Goal: Task Accomplishment & Management: Manage account settings

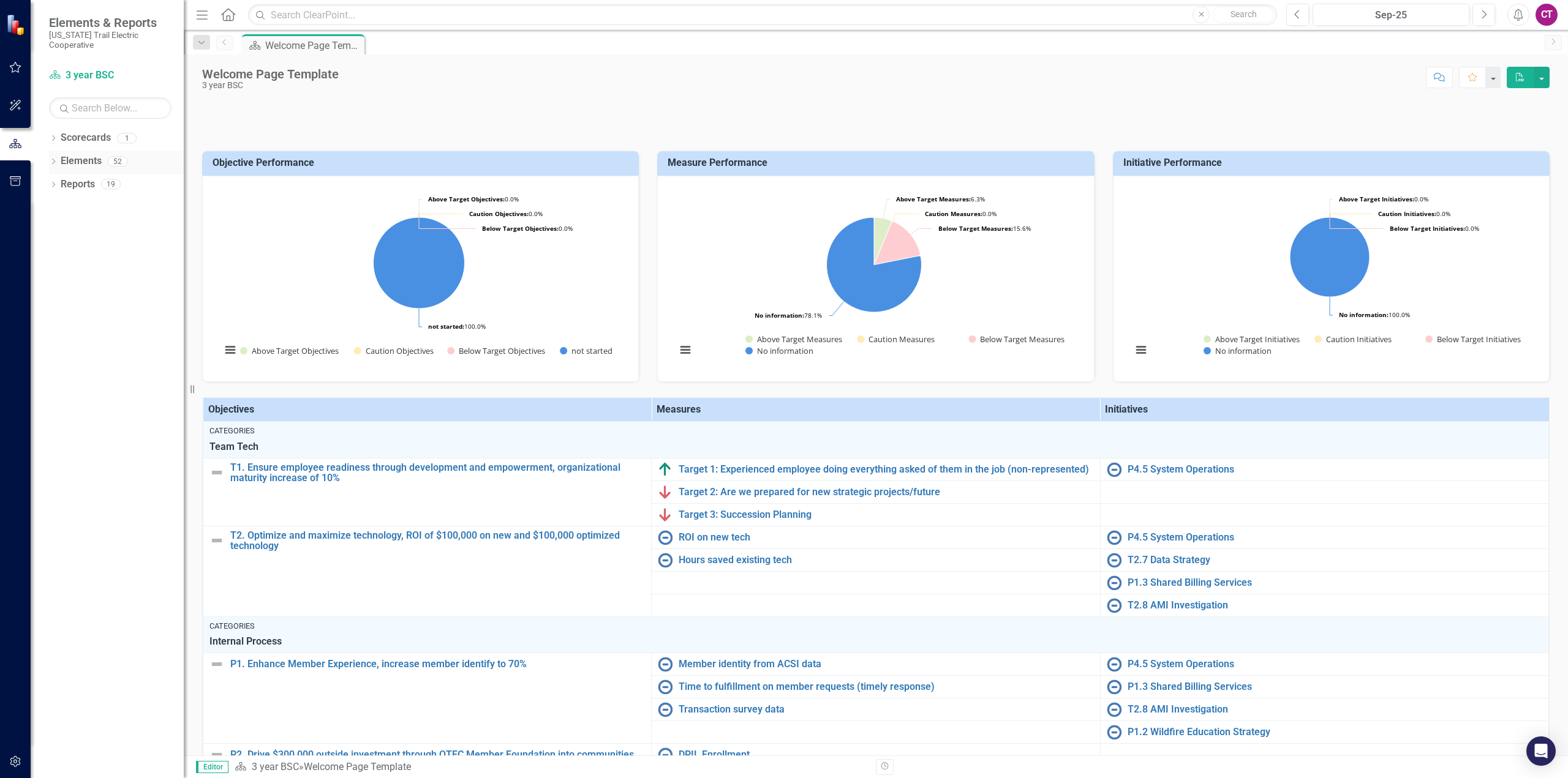
click at [55, 159] on icon "Dropdown" at bounding box center [53, 162] width 8 height 7
click at [61, 228] on icon "Dropdown" at bounding box center [59, 231] width 8 height 7
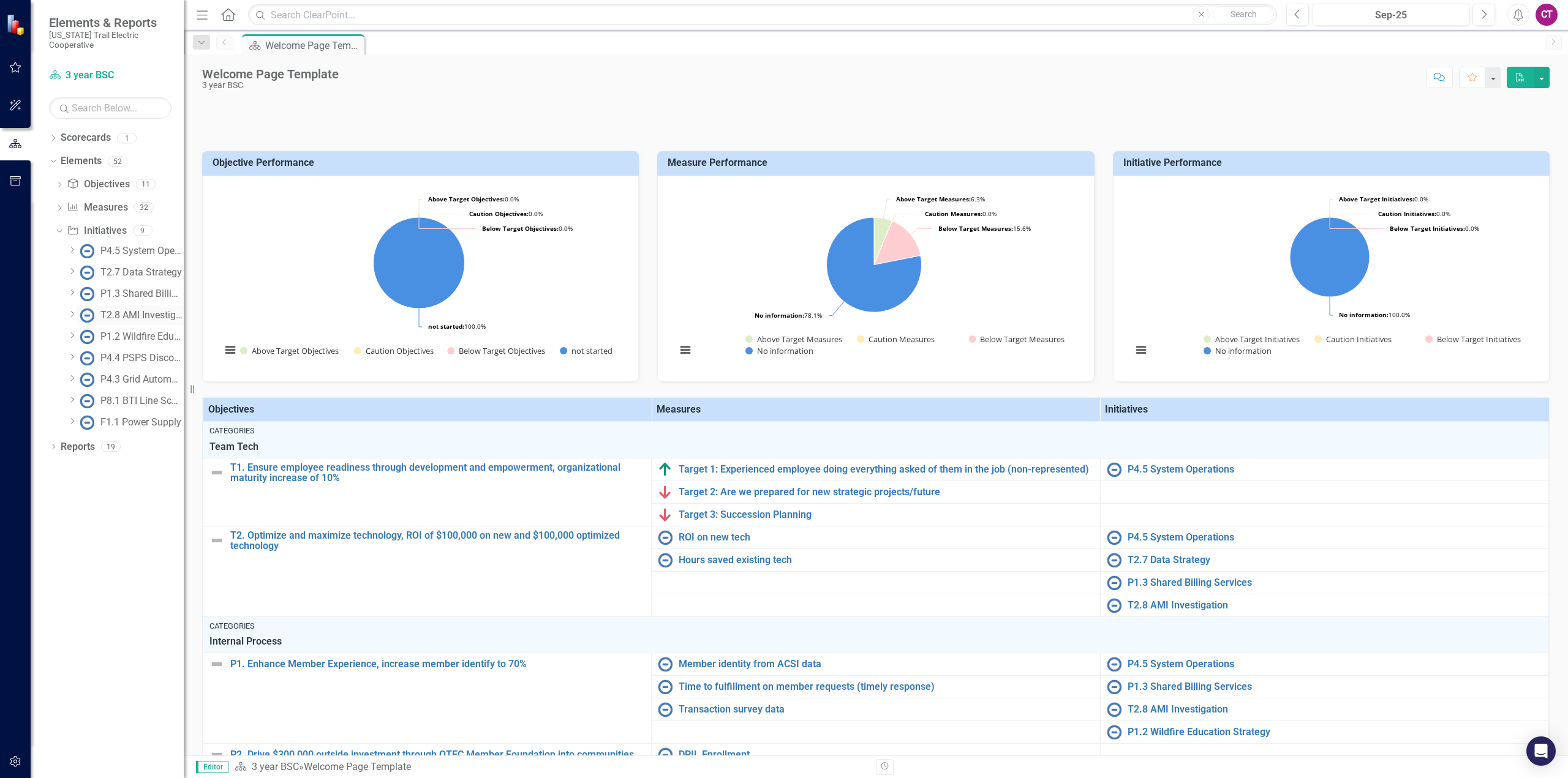
click at [129, 305] on link "T2.8 AMI Investigation" at bounding box center [129, 315] width 107 height 20
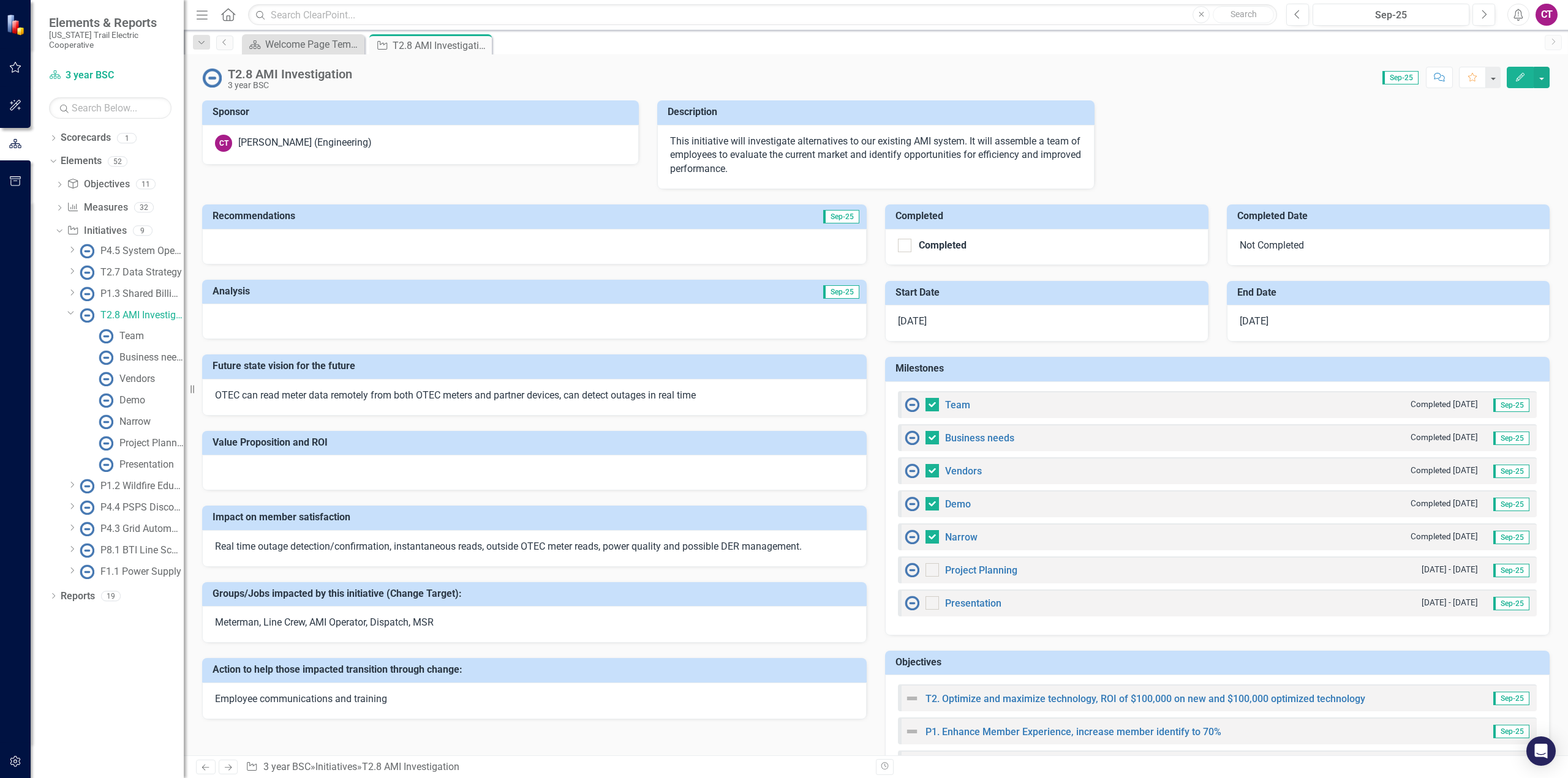
click at [416, 248] on div at bounding box center [534, 247] width 665 height 35
click at [128, 334] on link "Team" at bounding box center [120, 336] width 48 height 20
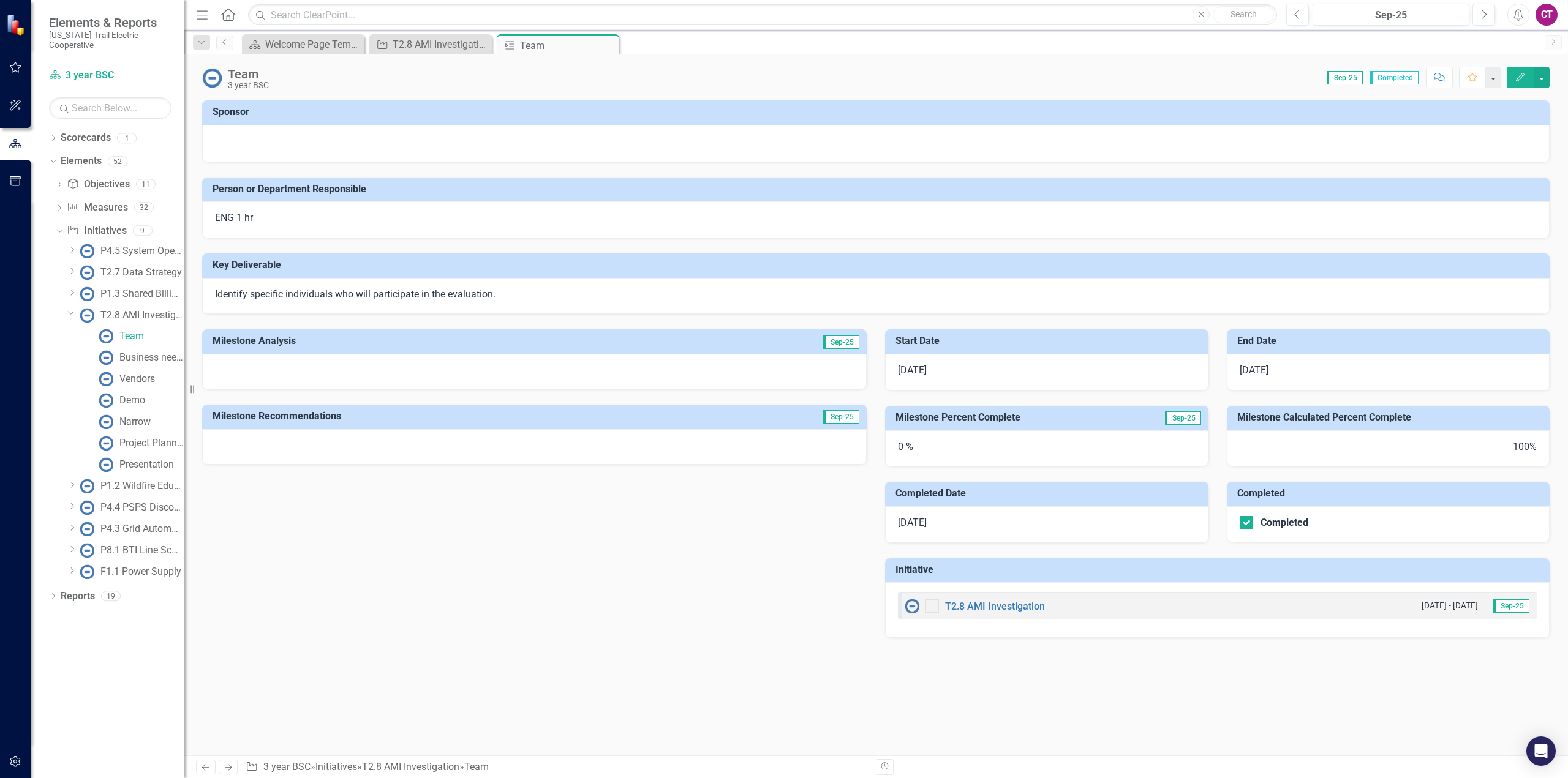
click at [924, 451] on div "0 %" at bounding box center [1046, 448] width 323 height 36
click at [1188, 422] on span "Sep-25" at bounding box center [1183, 418] width 36 height 13
click at [1000, 436] on div "0 %" at bounding box center [1046, 448] width 323 height 36
click at [926, 374] on span "[DATE]" at bounding box center [912, 369] width 29 height 11
click at [126, 352] on div "Business needs" at bounding box center [151, 357] width 64 height 11
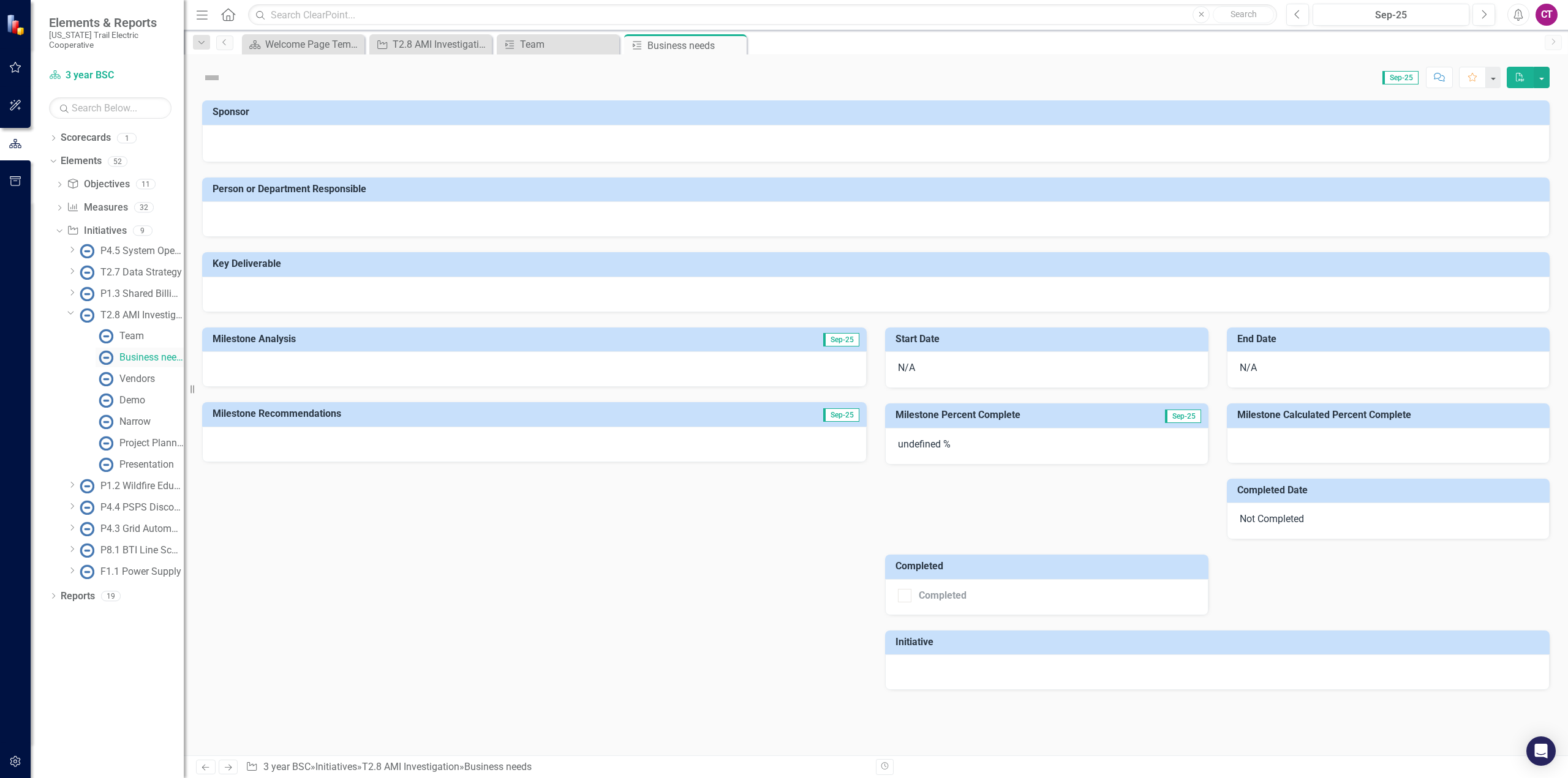
checkbox input "true"
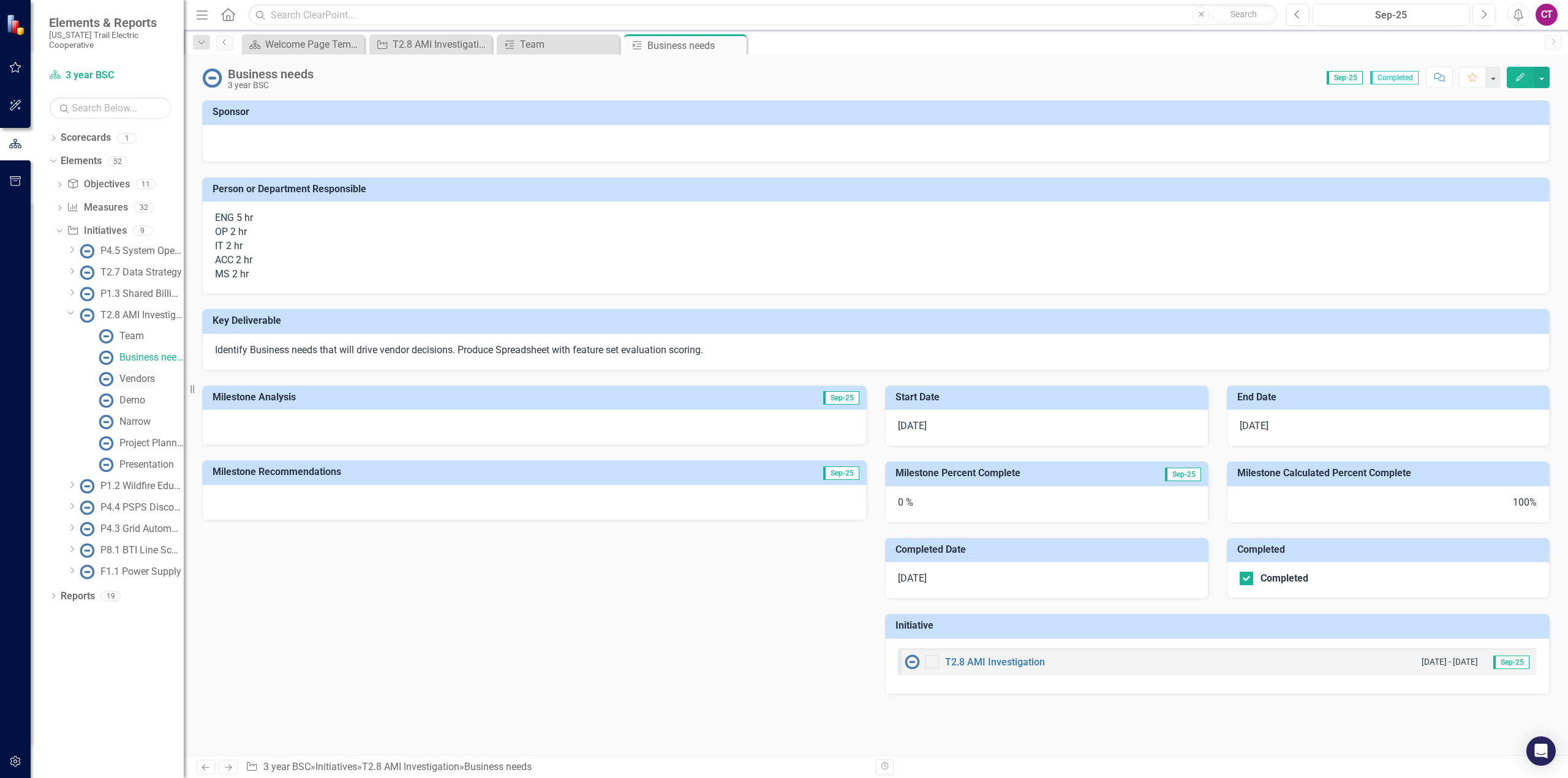
click at [126, 373] on div "Vendors" at bounding box center [137, 379] width 35 height 11
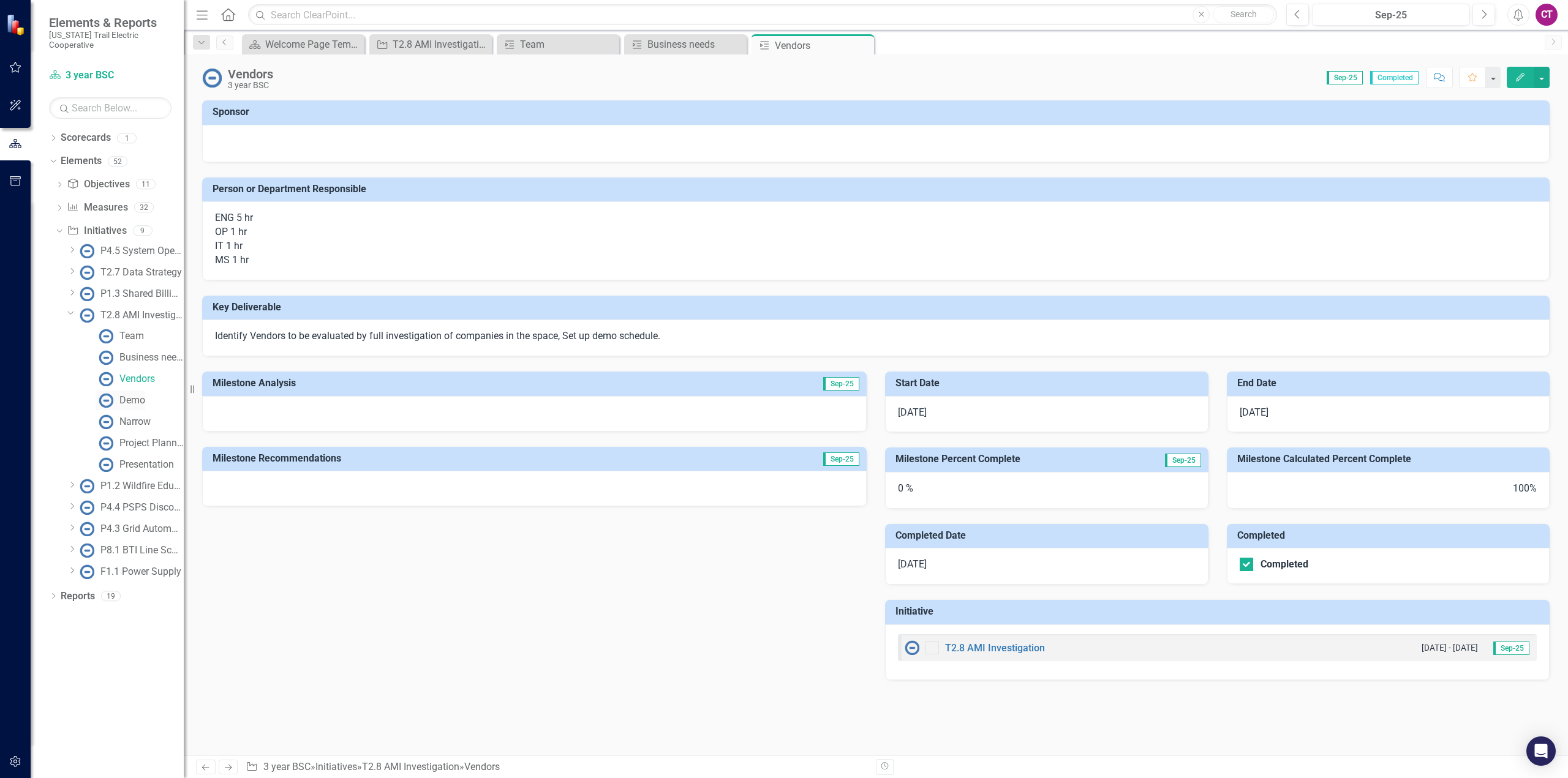
click at [133, 395] on div "Demo" at bounding box center [132, 400] width 26 height 11
click at [131, 416] on div "Narrow" at bounding box center [135, 422] width 32 height 11
click at [133, 437] on div "Project Planning" at bounding box center [151, 443] width 64 height 11
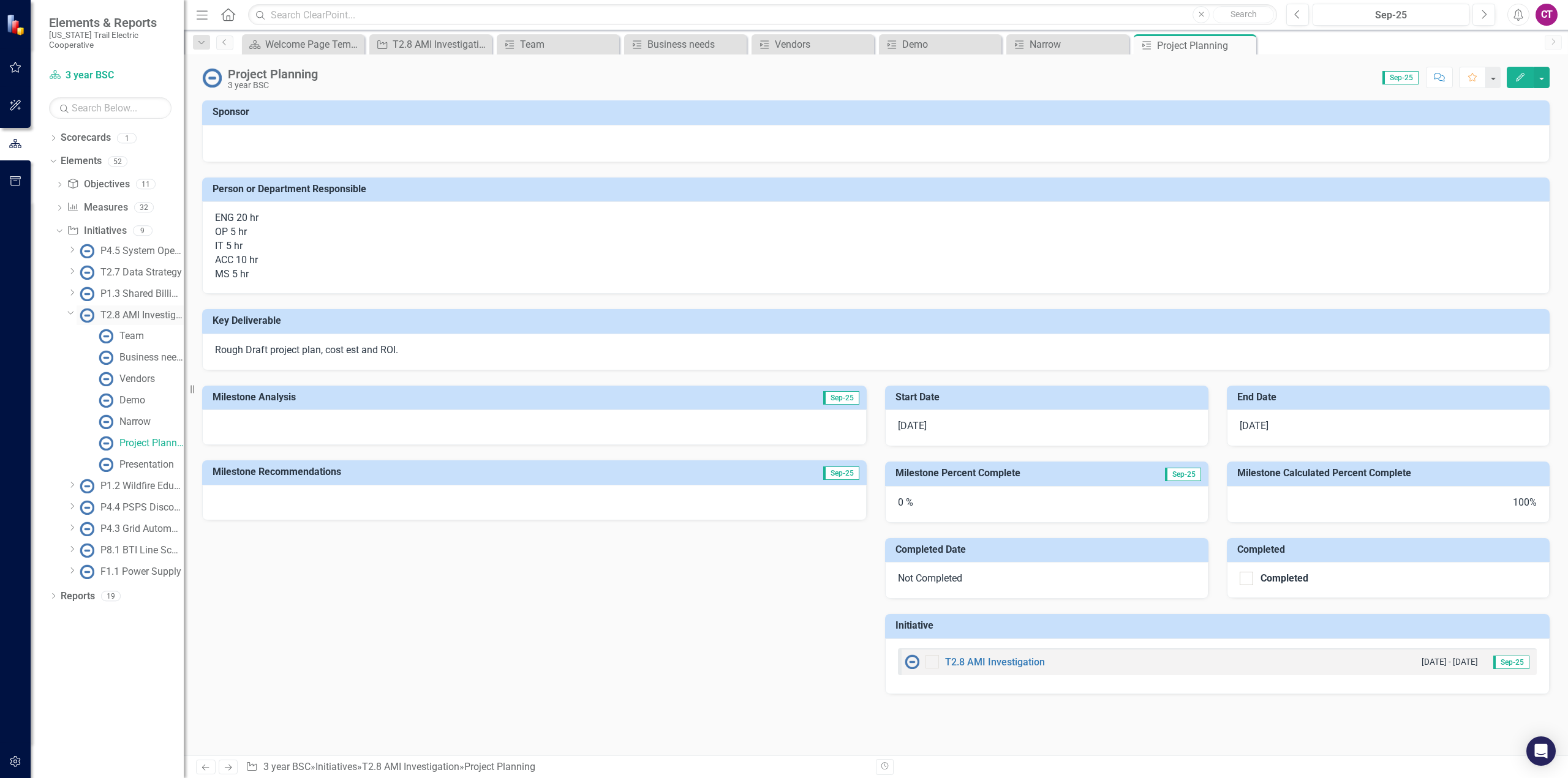
click at [170, 310] on div "T2.8 AMI Investigation" at bounding box center [142, 315] width 83 height 11
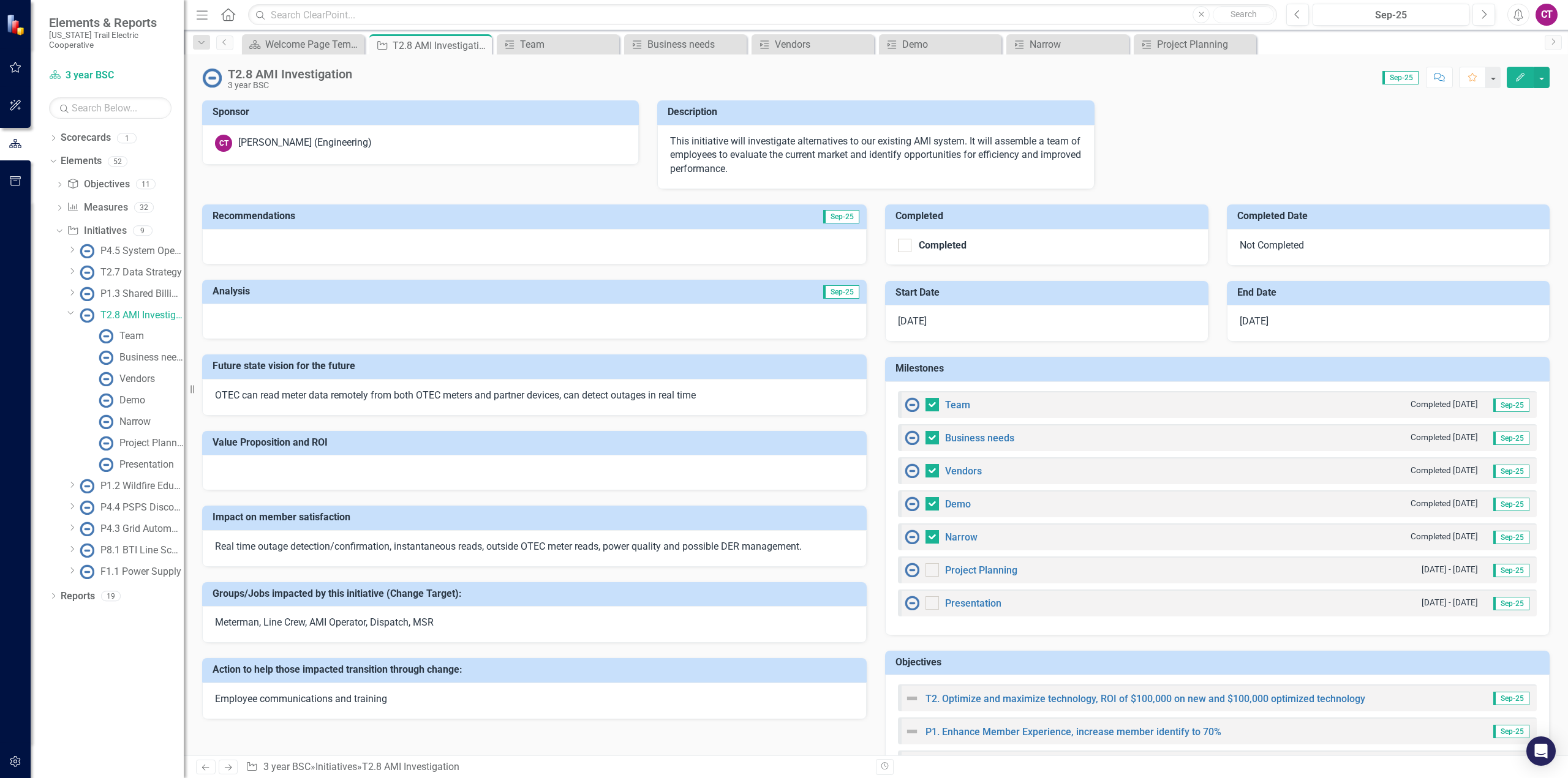
click at [1513, 77] on button "Edit" at bounding box center [1520, 77] width 27 height 21
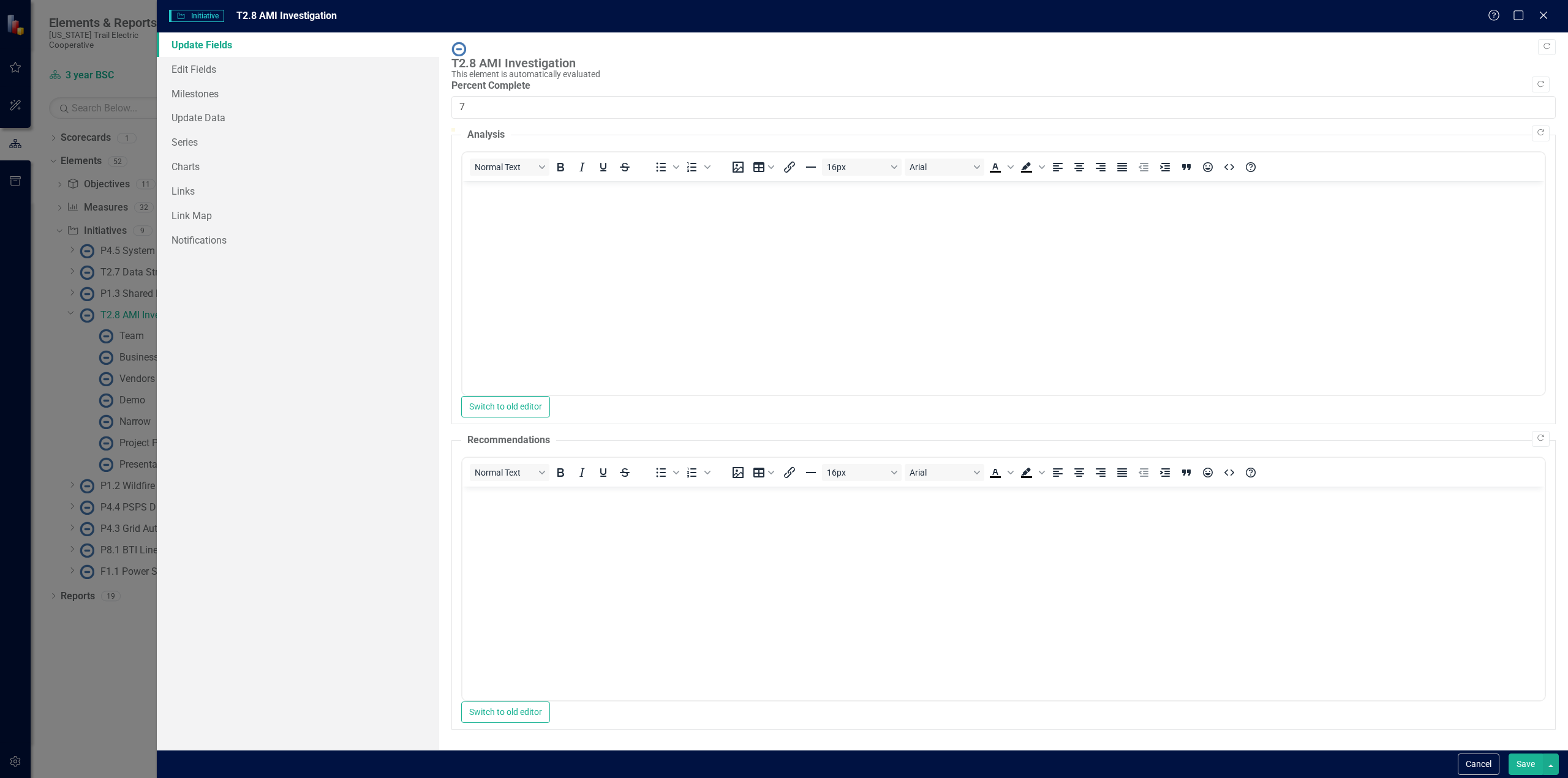
drag, startPoint x: 457, startPoint y: 133, endPoint x: 536, endPoint y: 131, distance: 79.0
click at [527, 127] on div at bounding box center [527, 127] width 0 height 0
type input "0"
drag, startPoint x: 536, startPoint y: 131, endPoint x: 423, endPoint y: 139, distance: 113.3
click at [423, 139] on div "Update Fields Edit Fields Milestones Update Data Series Charts Links Link Map N…" at bounding box center [861, 391] width 1411 height 718
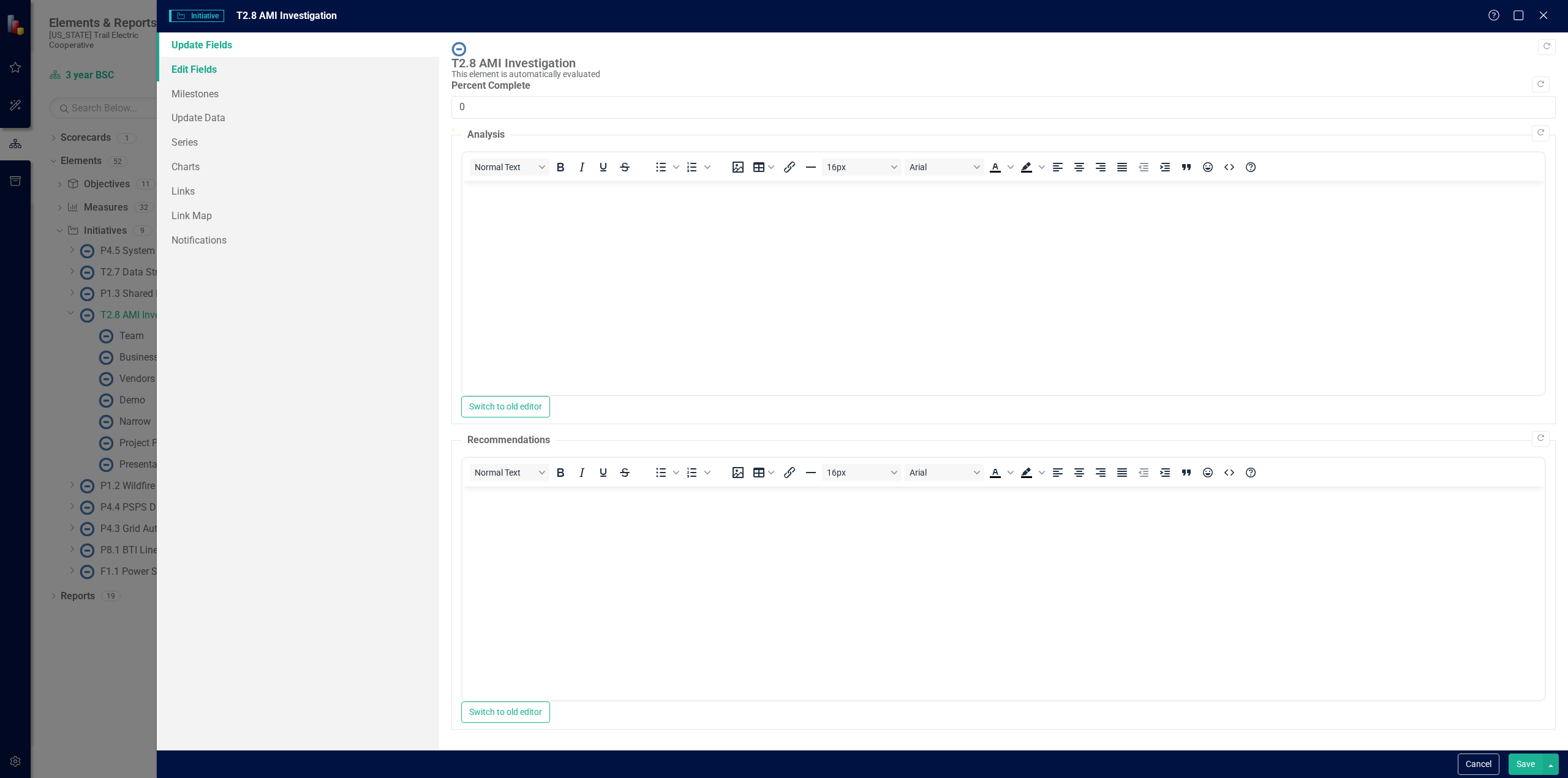
click at [208, 74] on link "Edit Fields" at bounding box center [297, 69] width 282 height 24
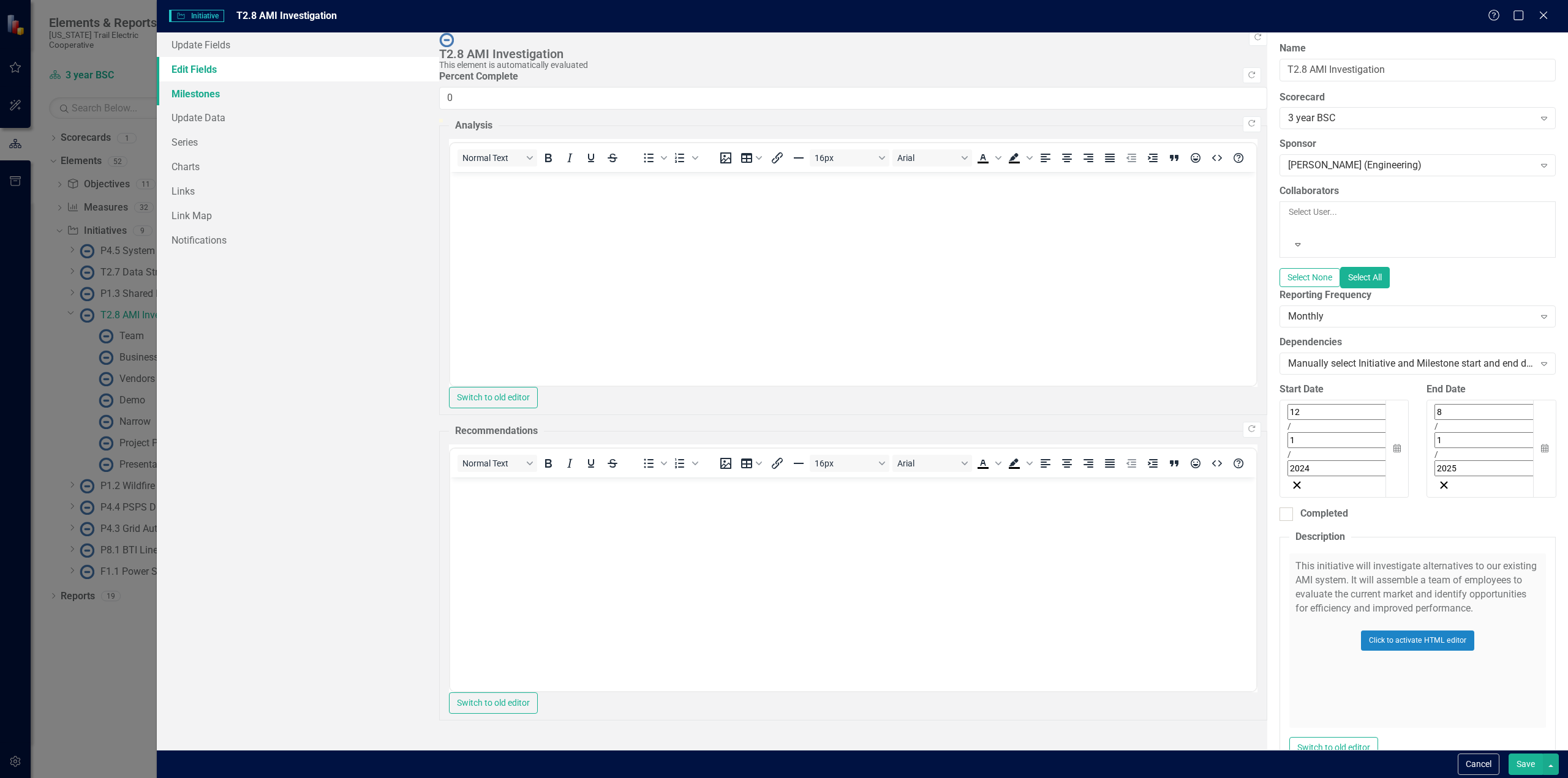
click at [196, 94] on link "Milestones" at bounding box center [297, 93] width 282 height 24
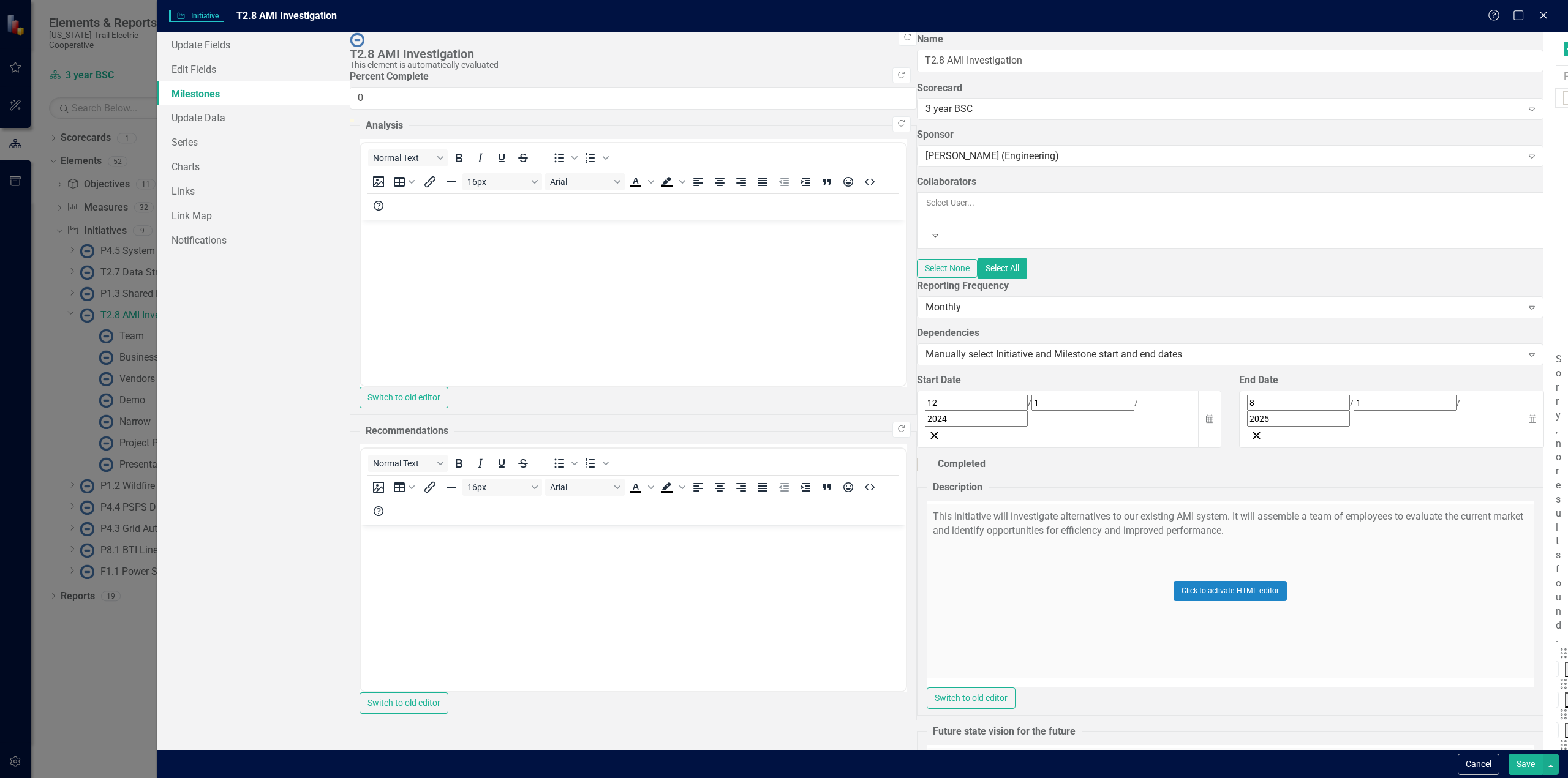
checkbox input "false"
click at [230, 122] on link "Update Data" at bounding box center [252, 117] width 193 height 24
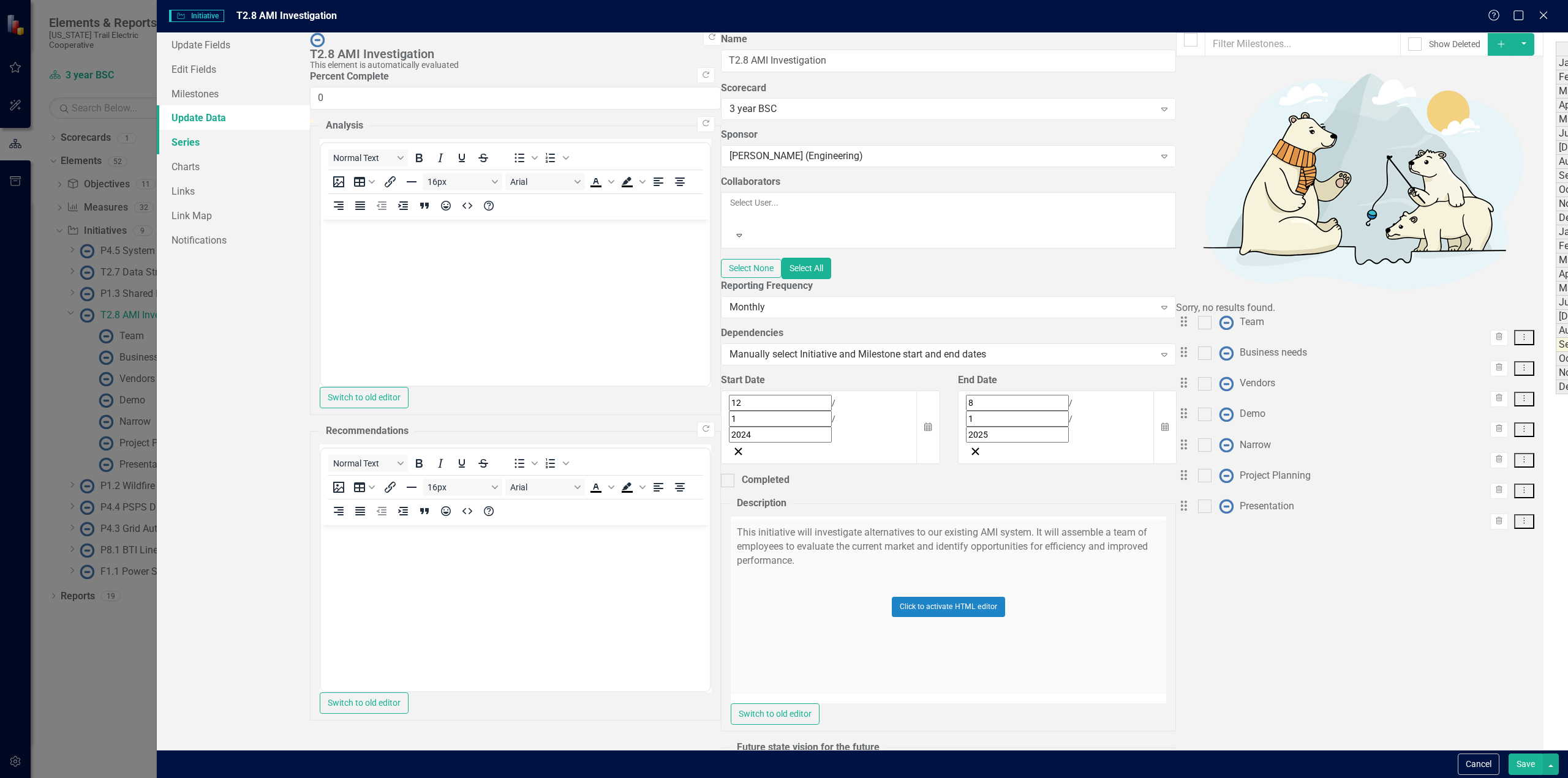
click at [197, 140] on link "Series" at bounding box center [233, 141] width 153 height 24
click at [199, 162] on link "Charts" at bounding box center [233, 167] width 153 height 24
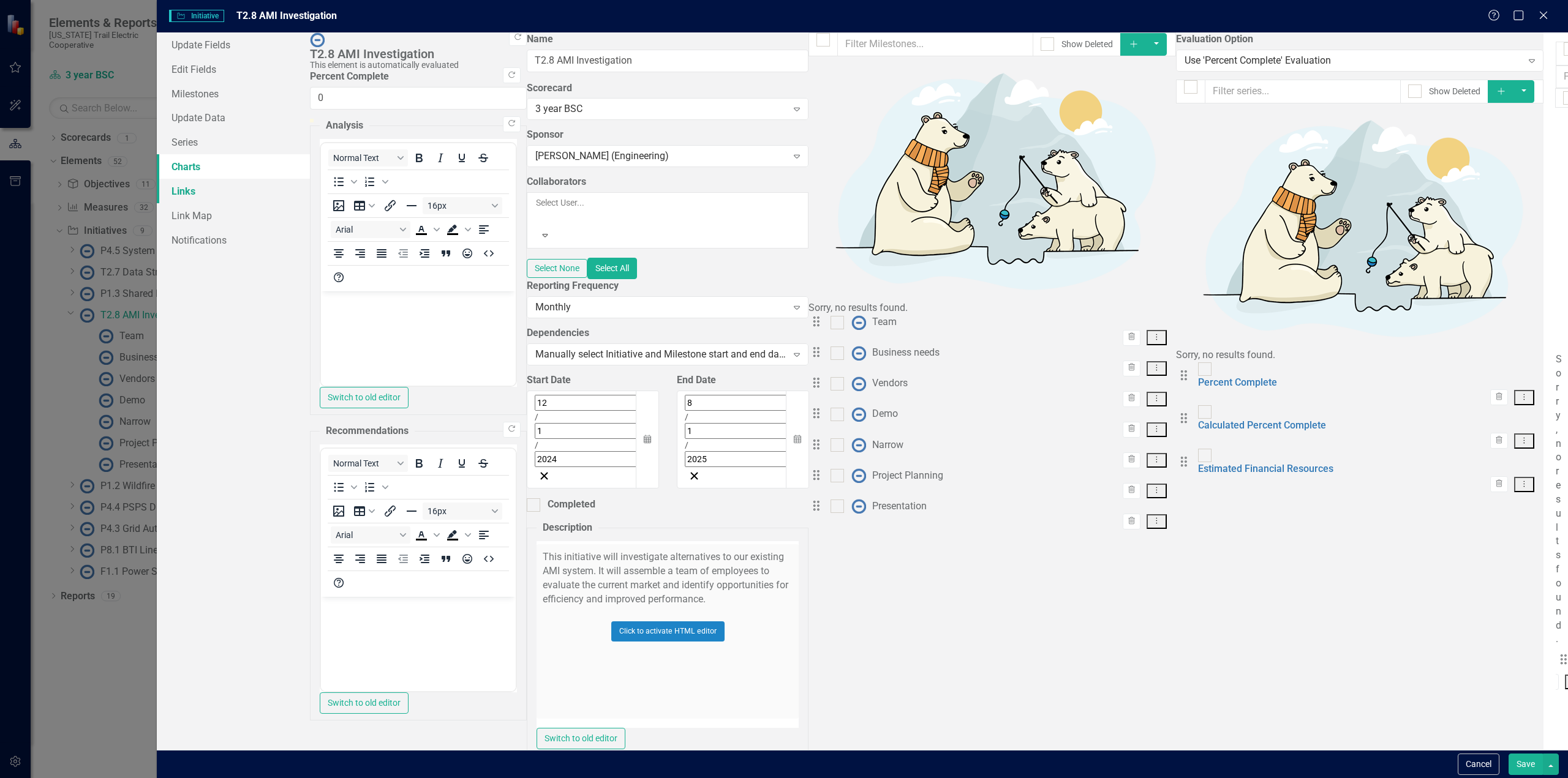
click at [191, 189] on link "Links" at bounding box center [233, 191] width 153 height 24
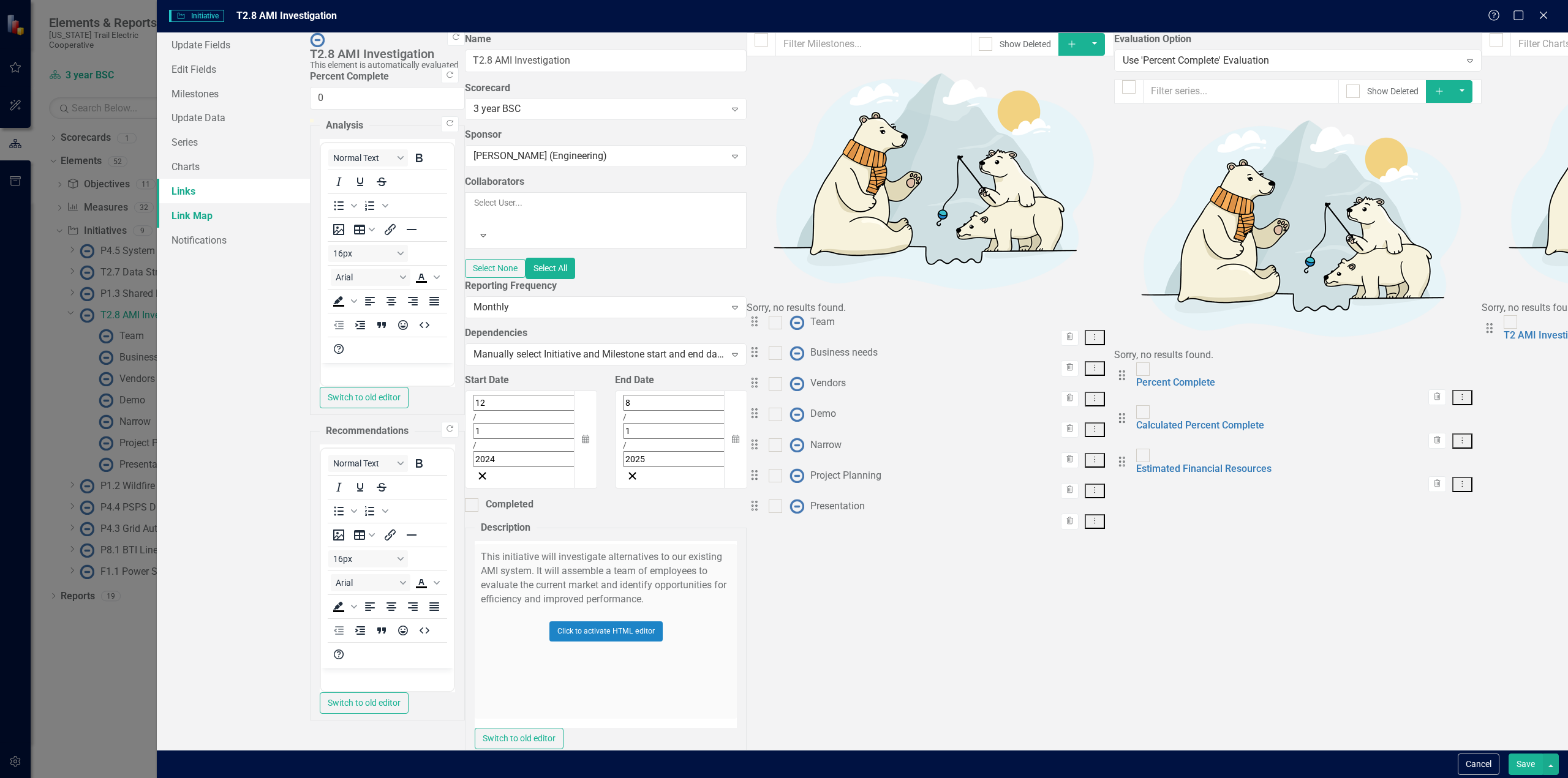
click at [186, 210] on link "Link Map" at bounding box center [233, 215] width 153 height 24
click at [1539, 18] on icon "Close" at bounding box center [1543, 15] width 15 height 11
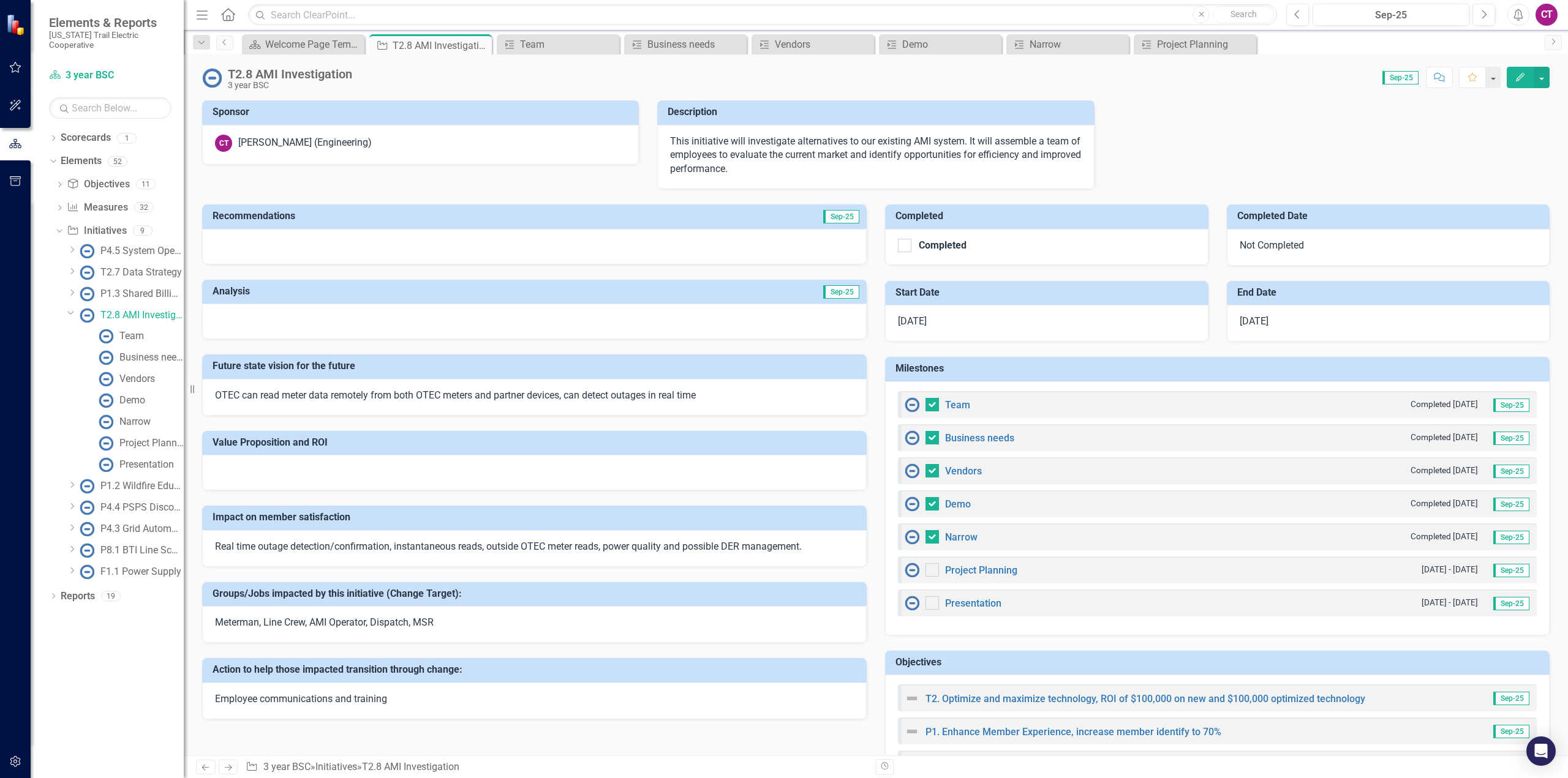
click at [74, 308] on icon "Dropdown" at bounding box center [71, 313] width 7 height 9
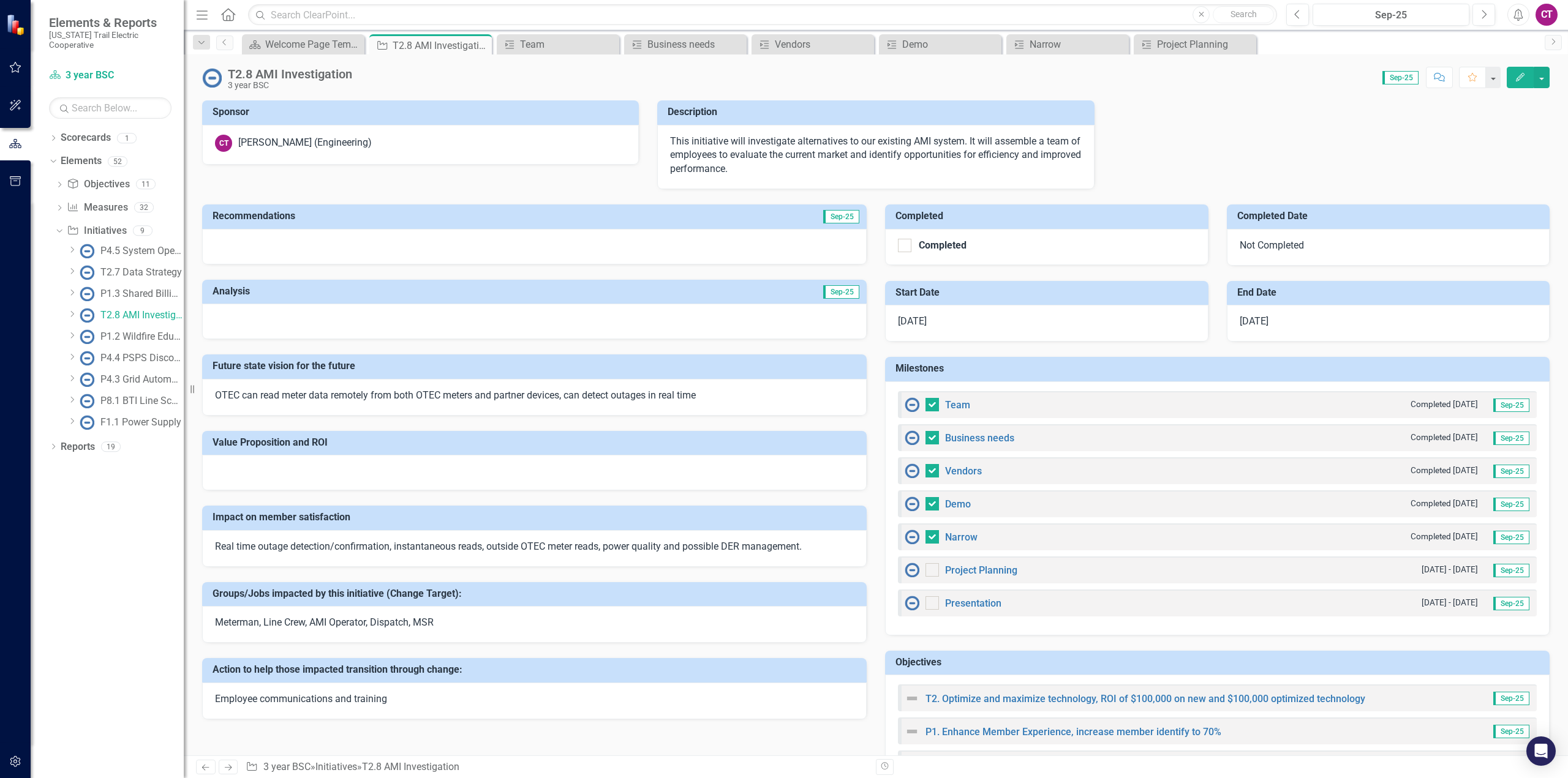
click at [74, 355] on icon at bounding box center [72, 357] width 3 height 7
click at [134, 353] on div "P4.4 PSPS Disconnect Automation" at bounding box center [142, 358] width 83 height 11
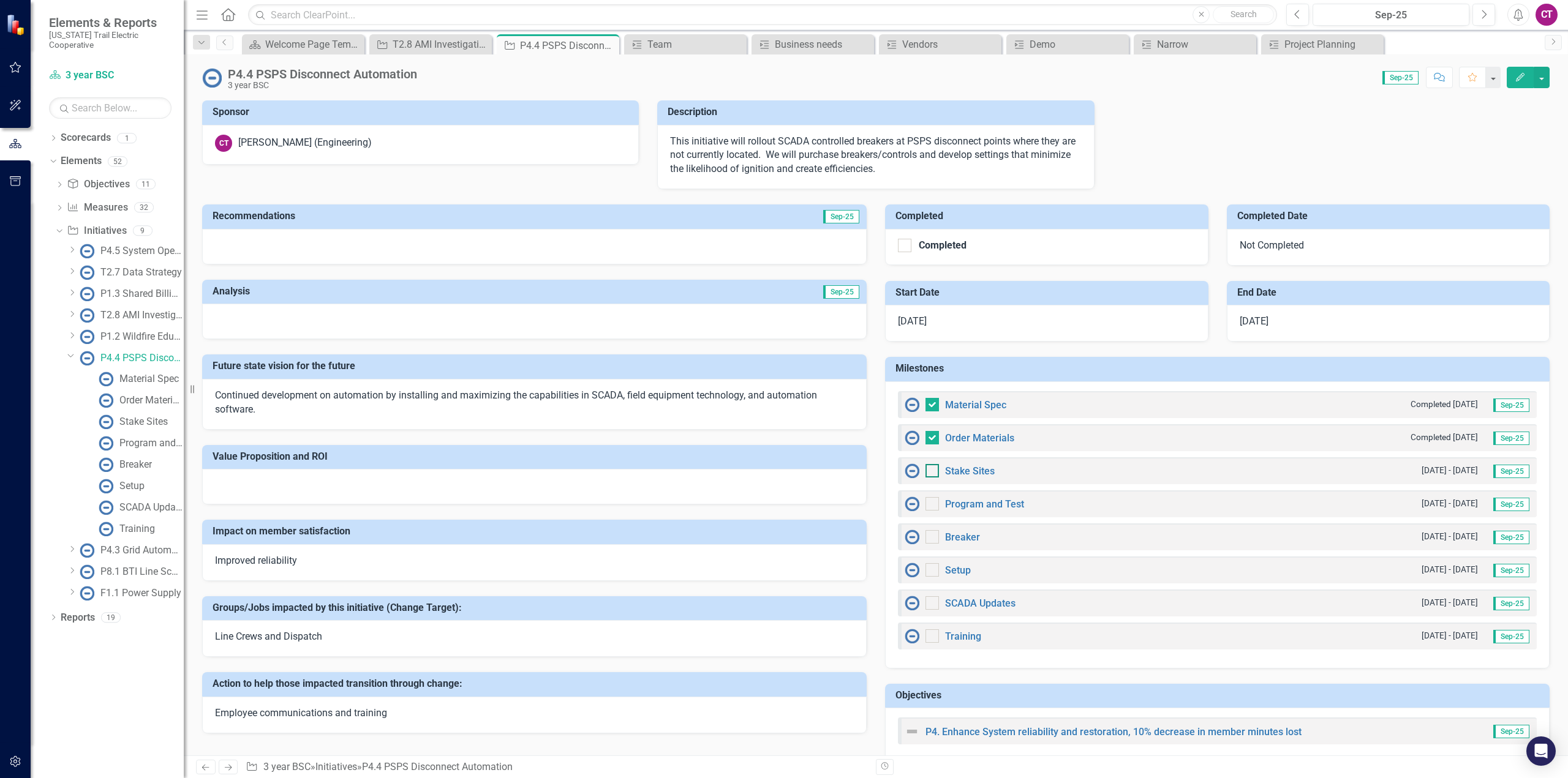
click at [927, 471] on input "checkbox" at bounding box center [929, 467] width 8 height 8
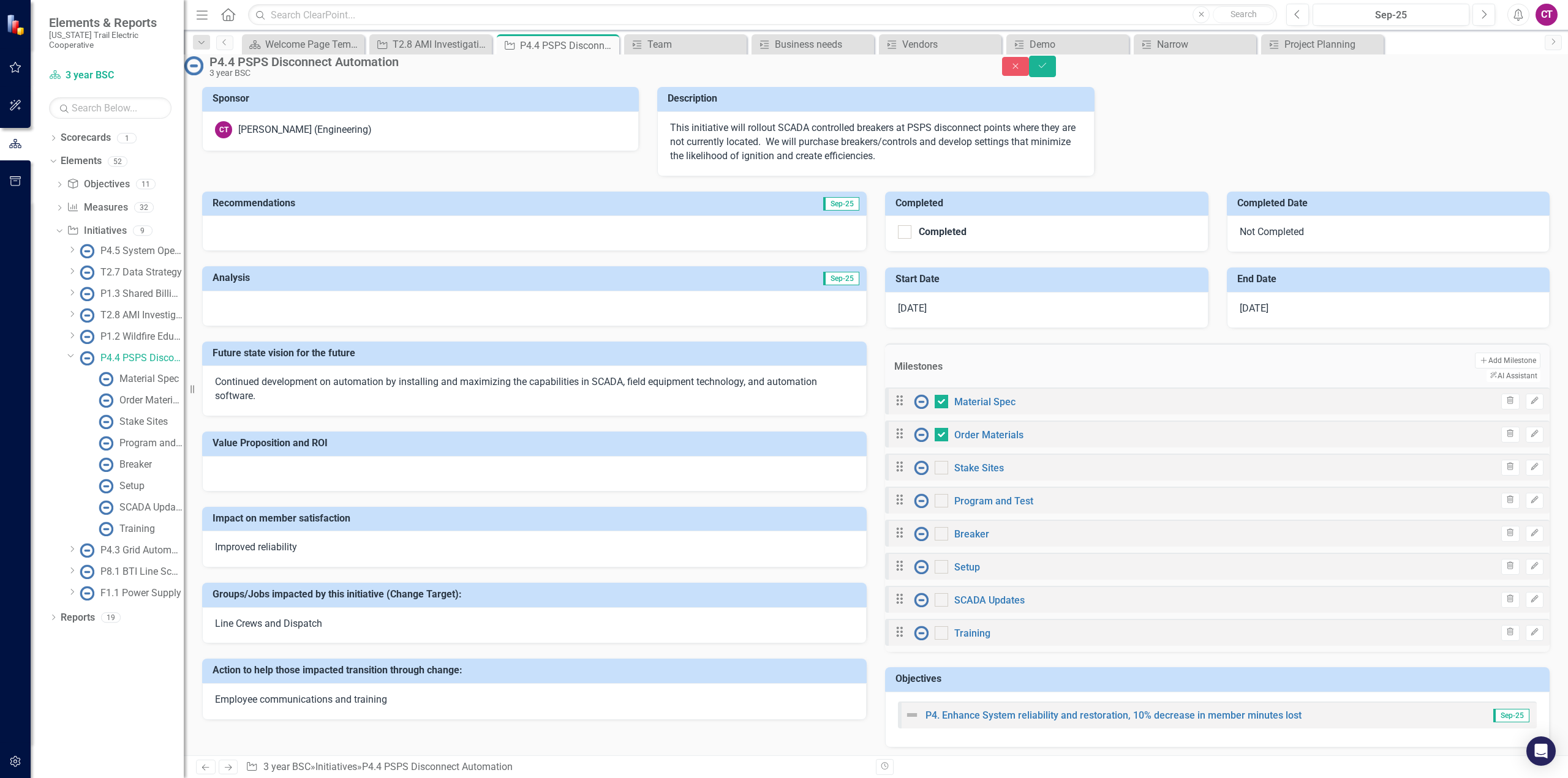
checkbox input "true"
click at [1056, 66] on button "Save" at bounding box center [1042, 66] width 27 height 21
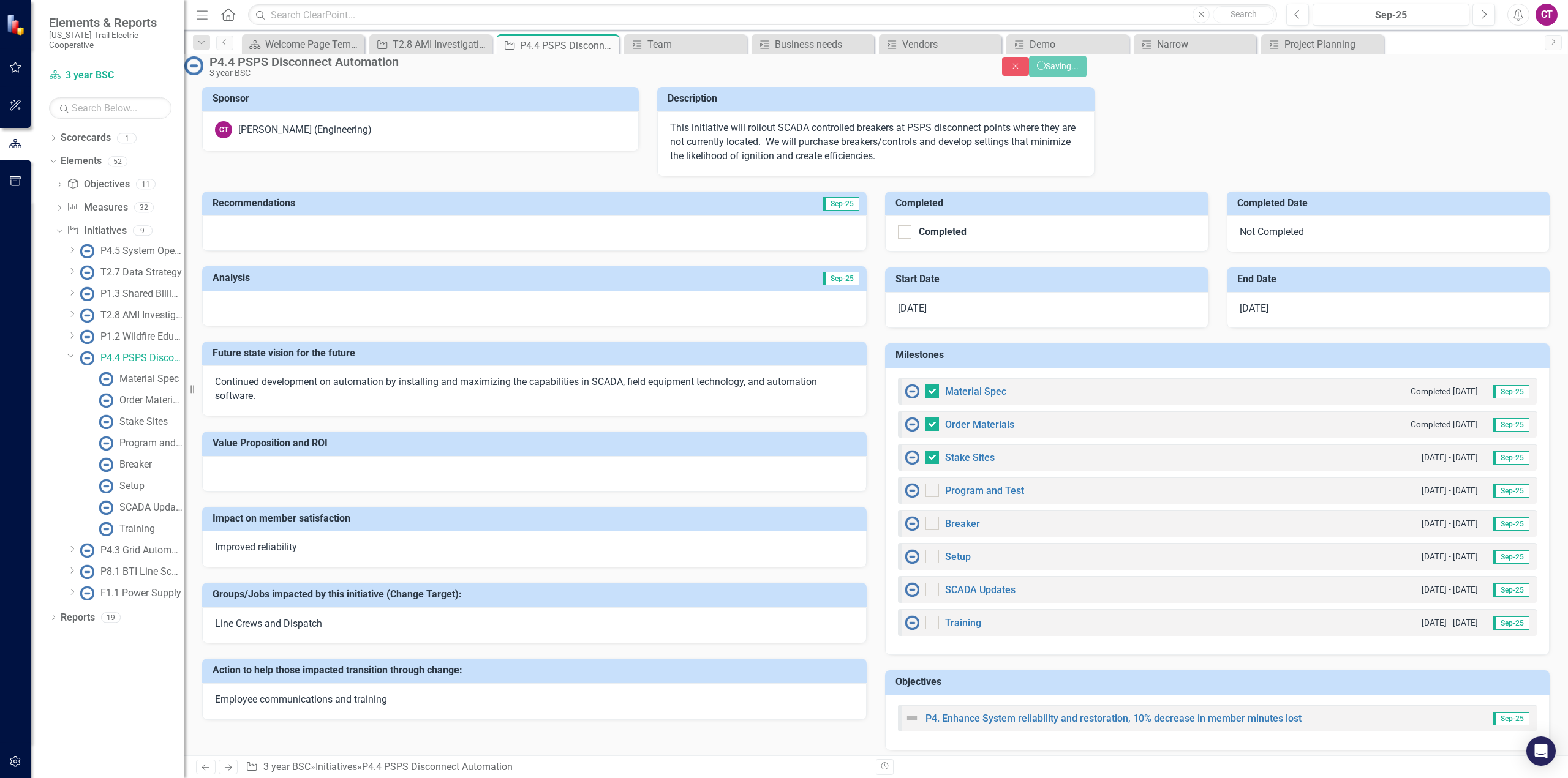
checkbox input "false"
checkbox input "true"
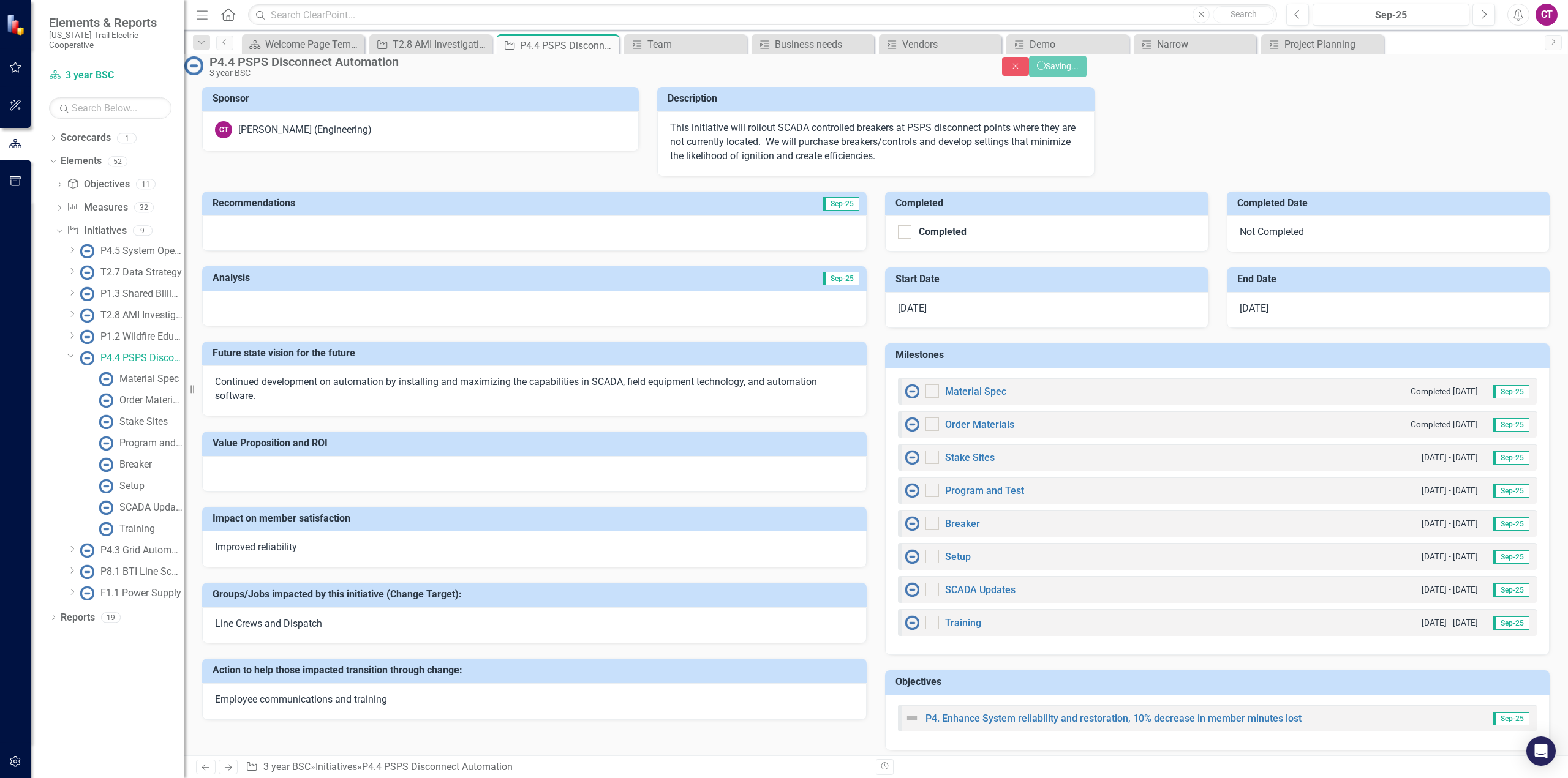
checkbox input "false"
checkbox input "true"
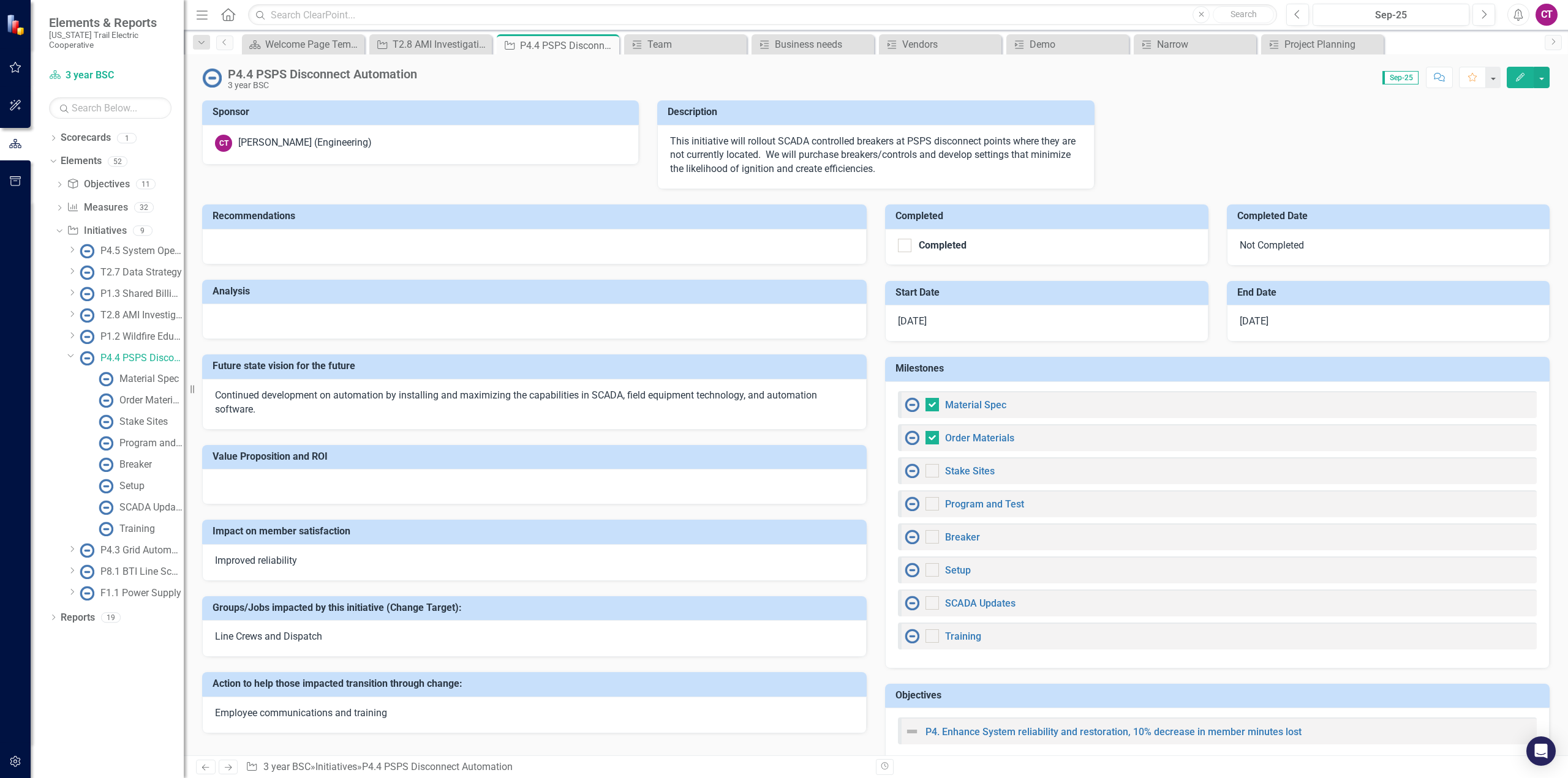
checkbox input "false"
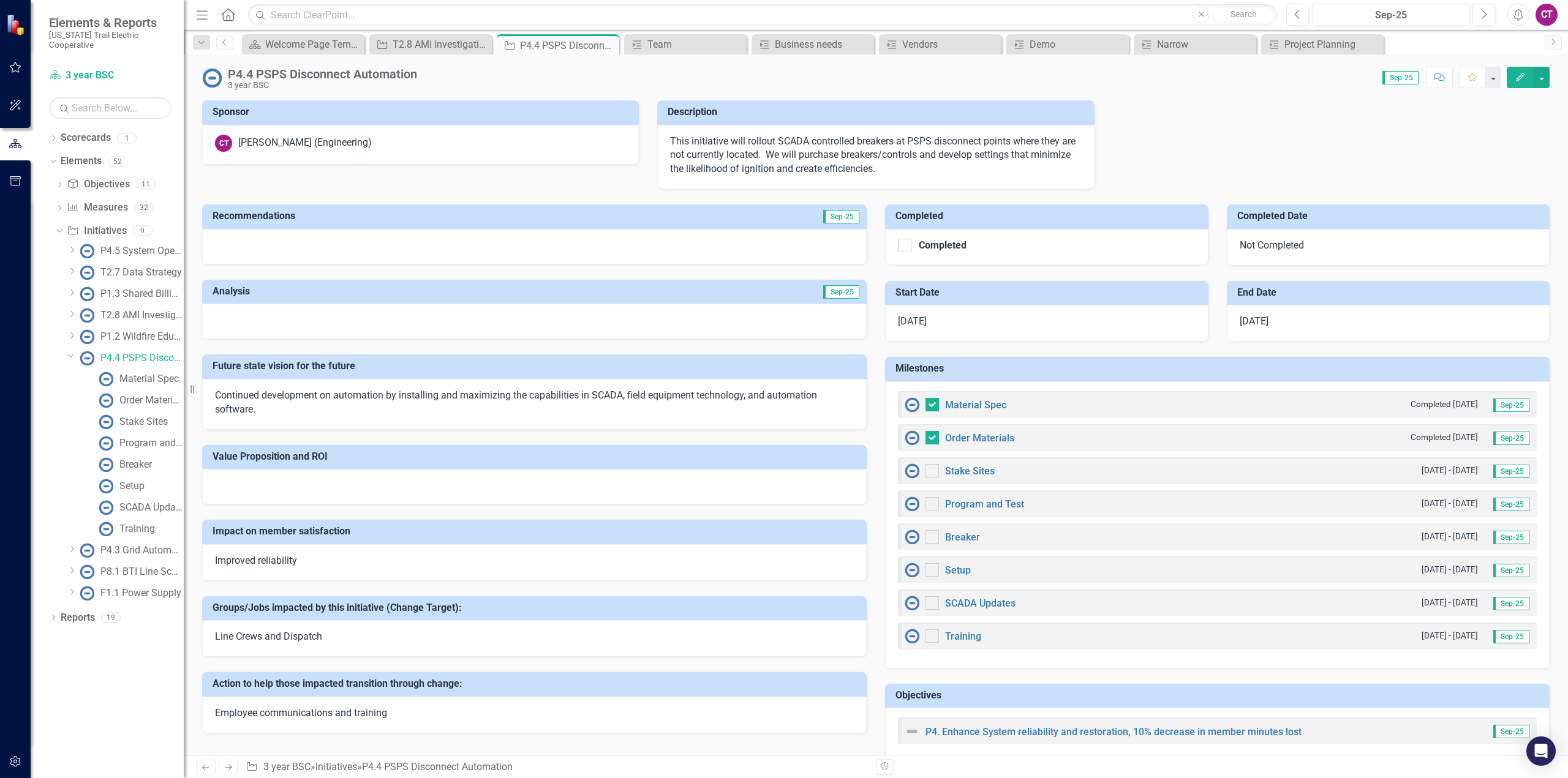
checkbox input "true"
checkbox input "false"
checkbox input "true"
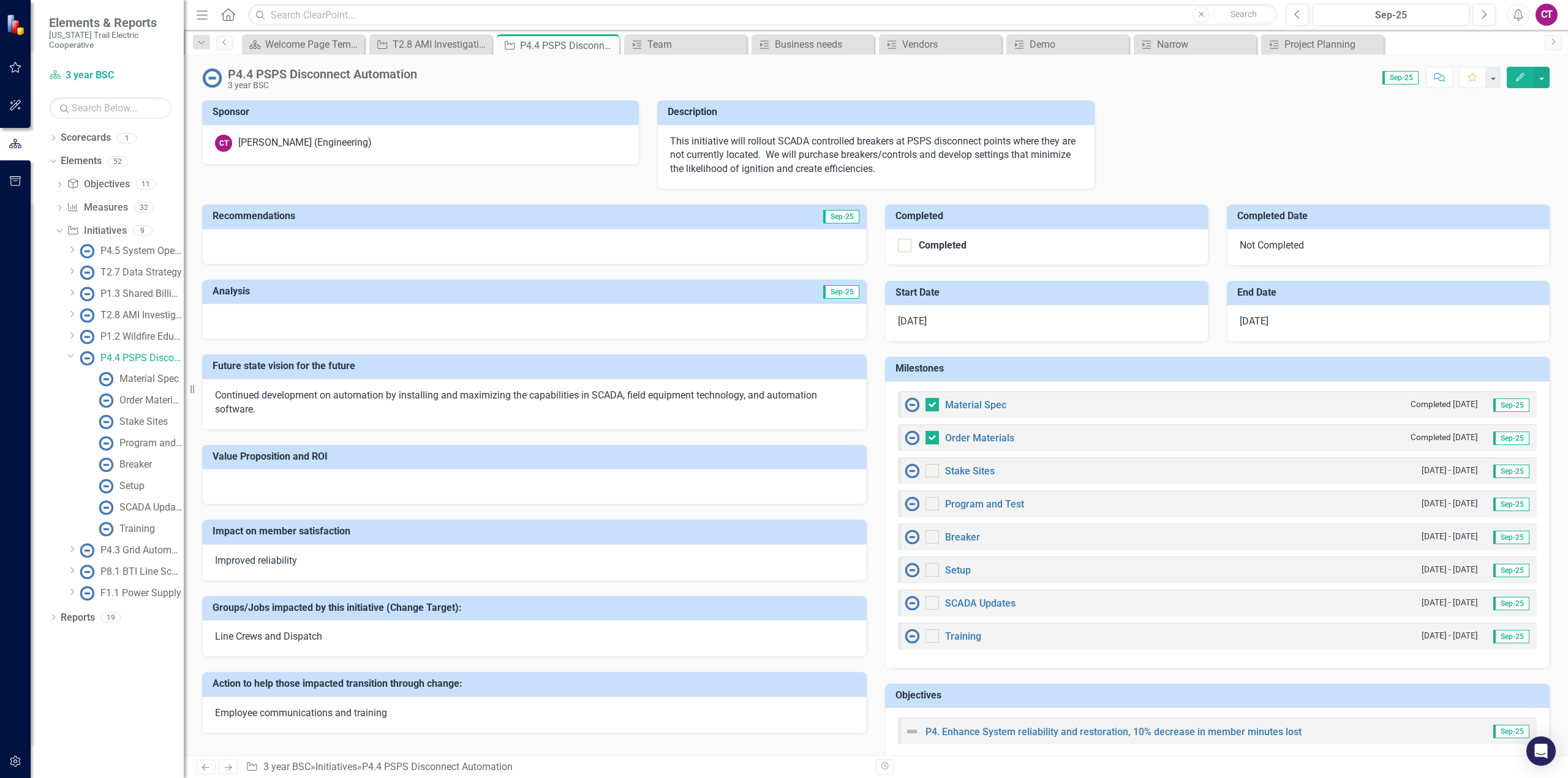
checkbox input "true"
click at [71, 351] on icon "Dropdown" at bounding box center [71, 355] width 7 height 9
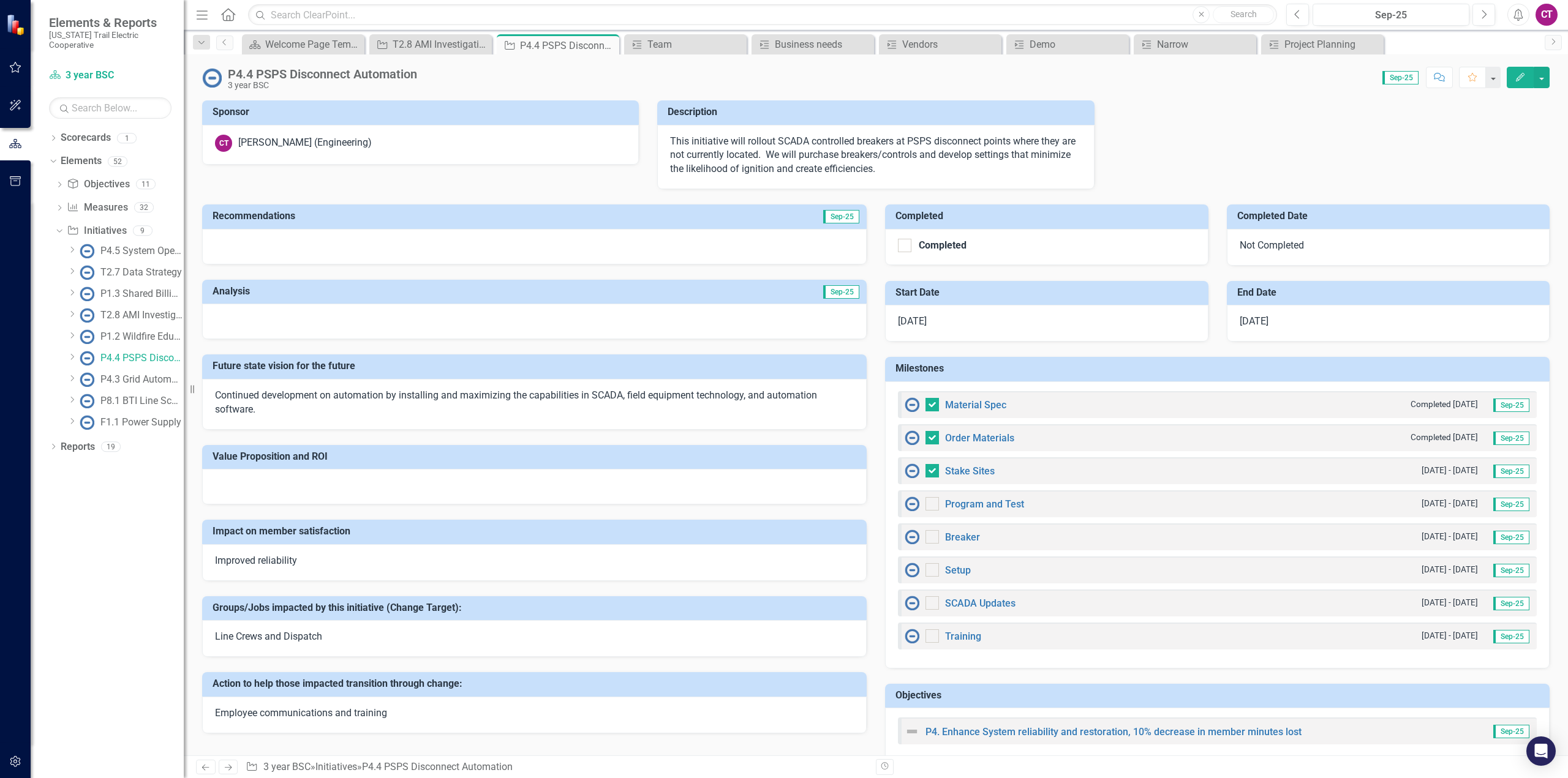
click at [71, 374] on icon "Dropdown" at bounding box center [72, 378] width 9 height 7
click at [112, 374] on div "P4.3 Grid Automation" at bounding box center [142, 380] width 83 height 11
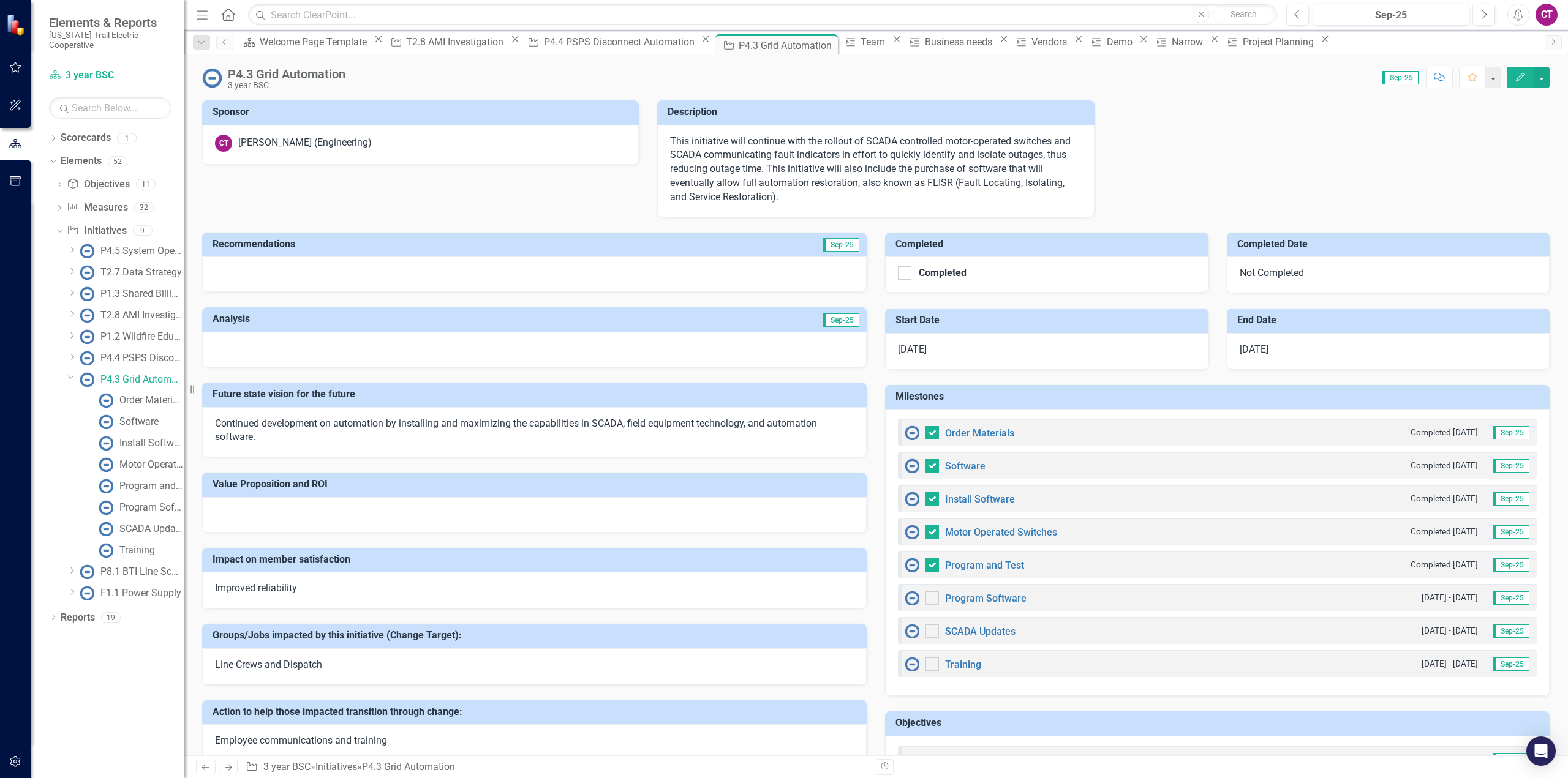
click at [907, 599] on img at bounding box center [912, 598] width 15 height 15
click at [72, 587] on div "Dropdown" at bounding box center [72, 592] width 9 height 10
click at [141, 417] on div "F1.1 Power Supply" at bounding box center [141, 423] width 81 height 11
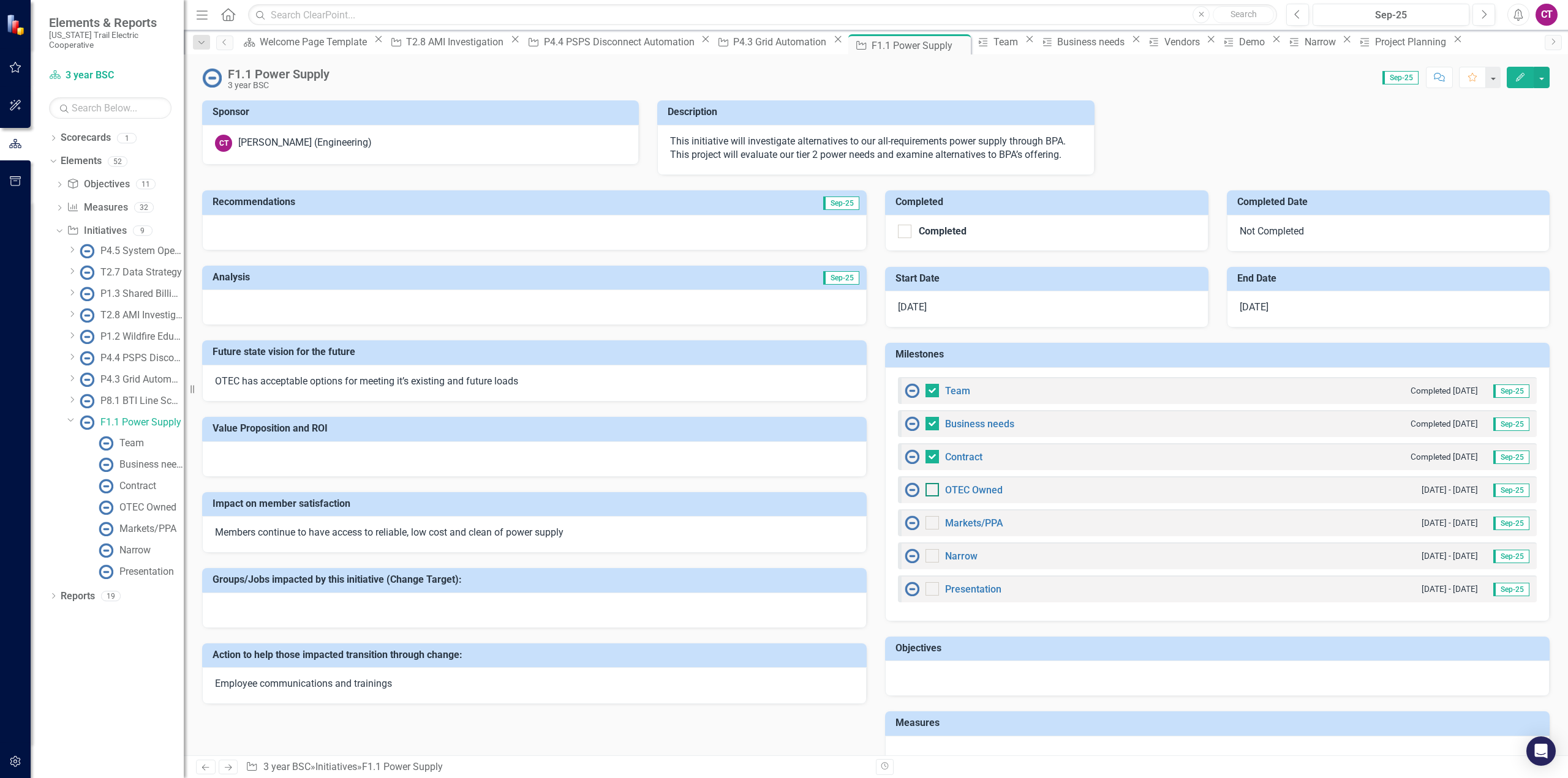
click at [926, 487] on input "checkbox" at bounding box center [929, 487] width 8 height 8
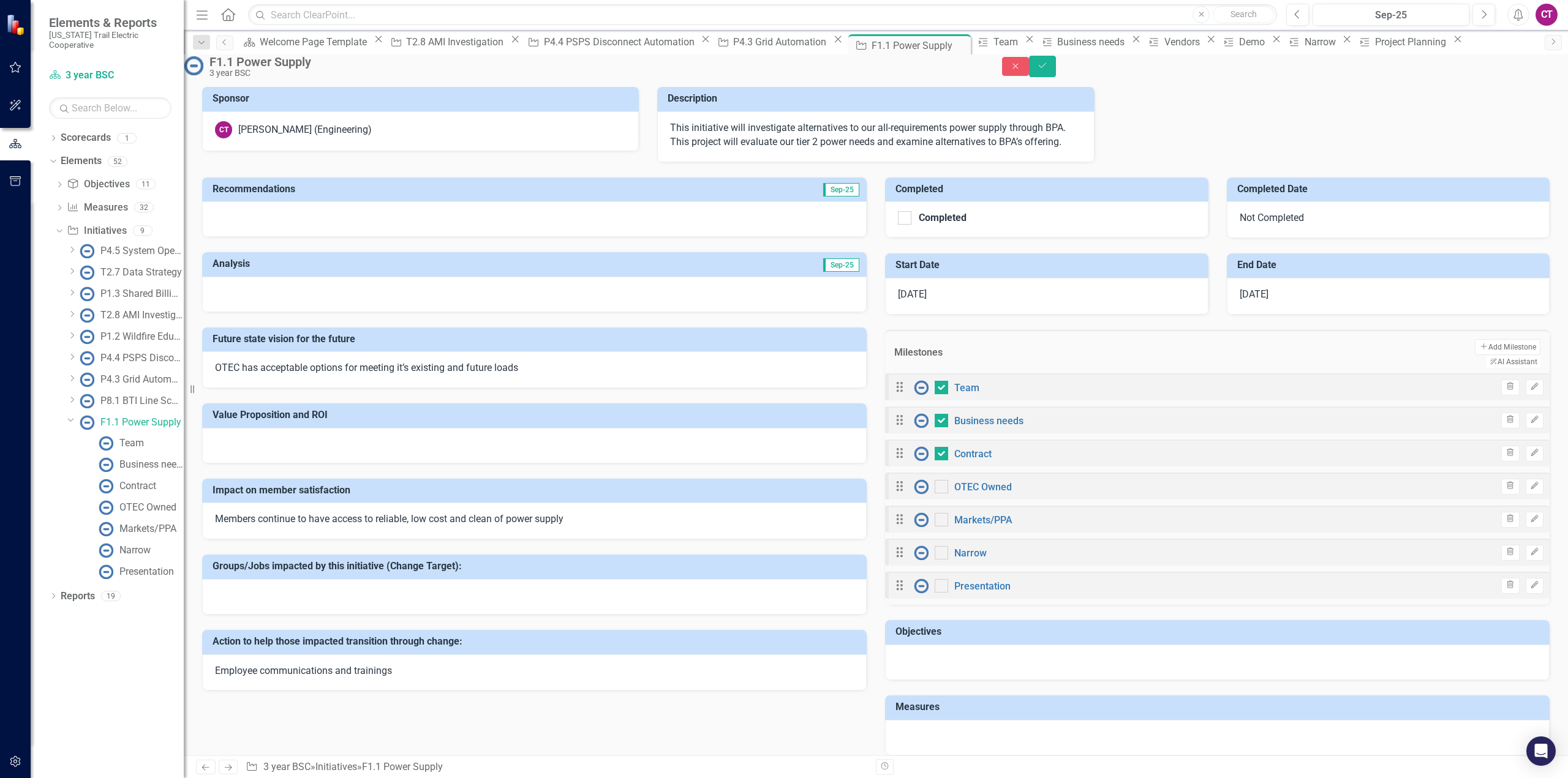
checkbox input "true"
drag, startPoint x: 943, startPoint y: 532, endPoint x: 935, endPoint y: 586, distance: 54.6
click at [944, 527] on div at bounding box center [941, 519] width 13 height 13
click at [942, 521] on input "checkbox" at bounding box center [939, 516] width 8 height 8
checkbox input "true"
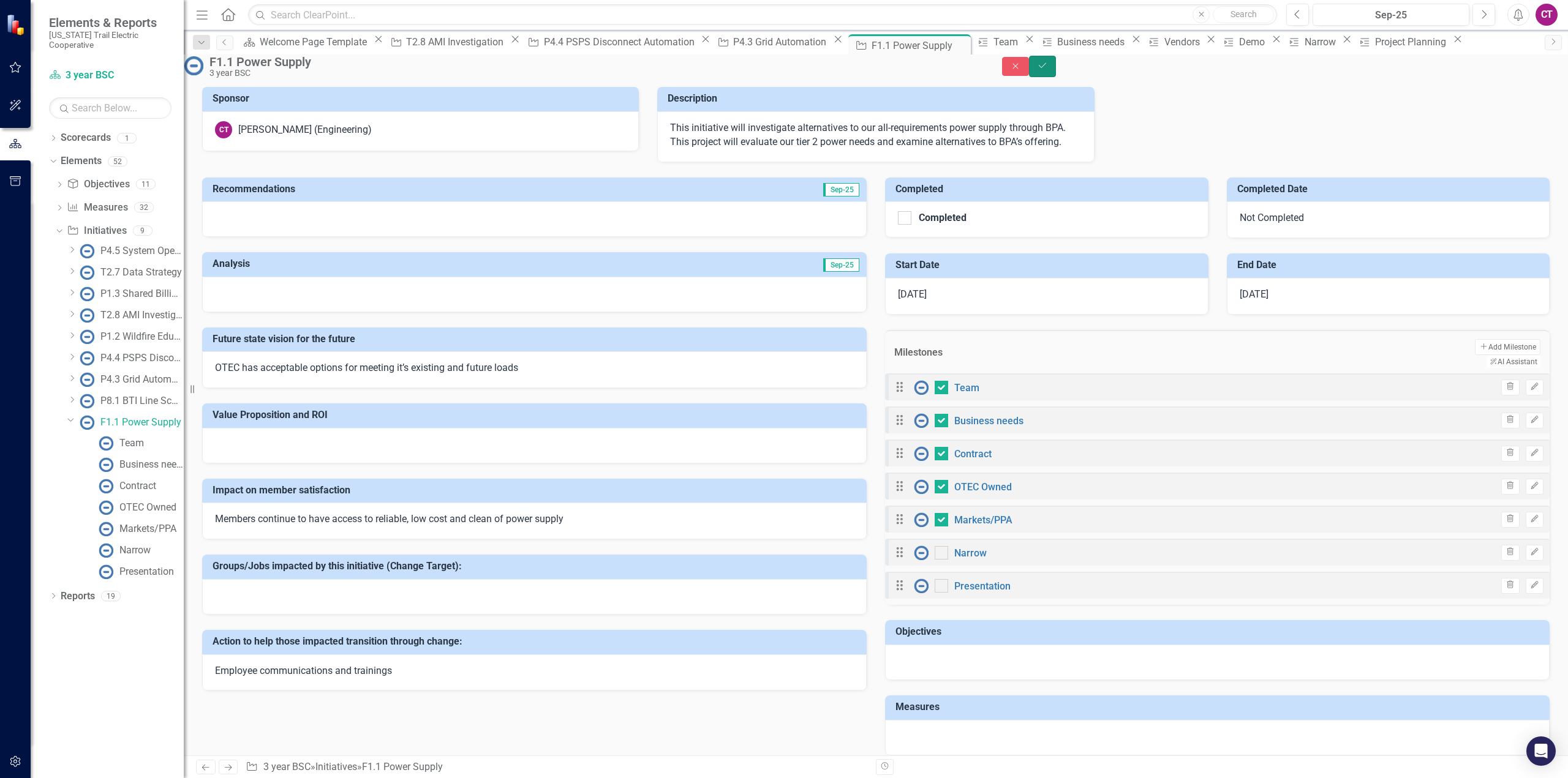
click at [1048, 70] on icon "Save" at bounding box center [1042, 65] width 11 height 8
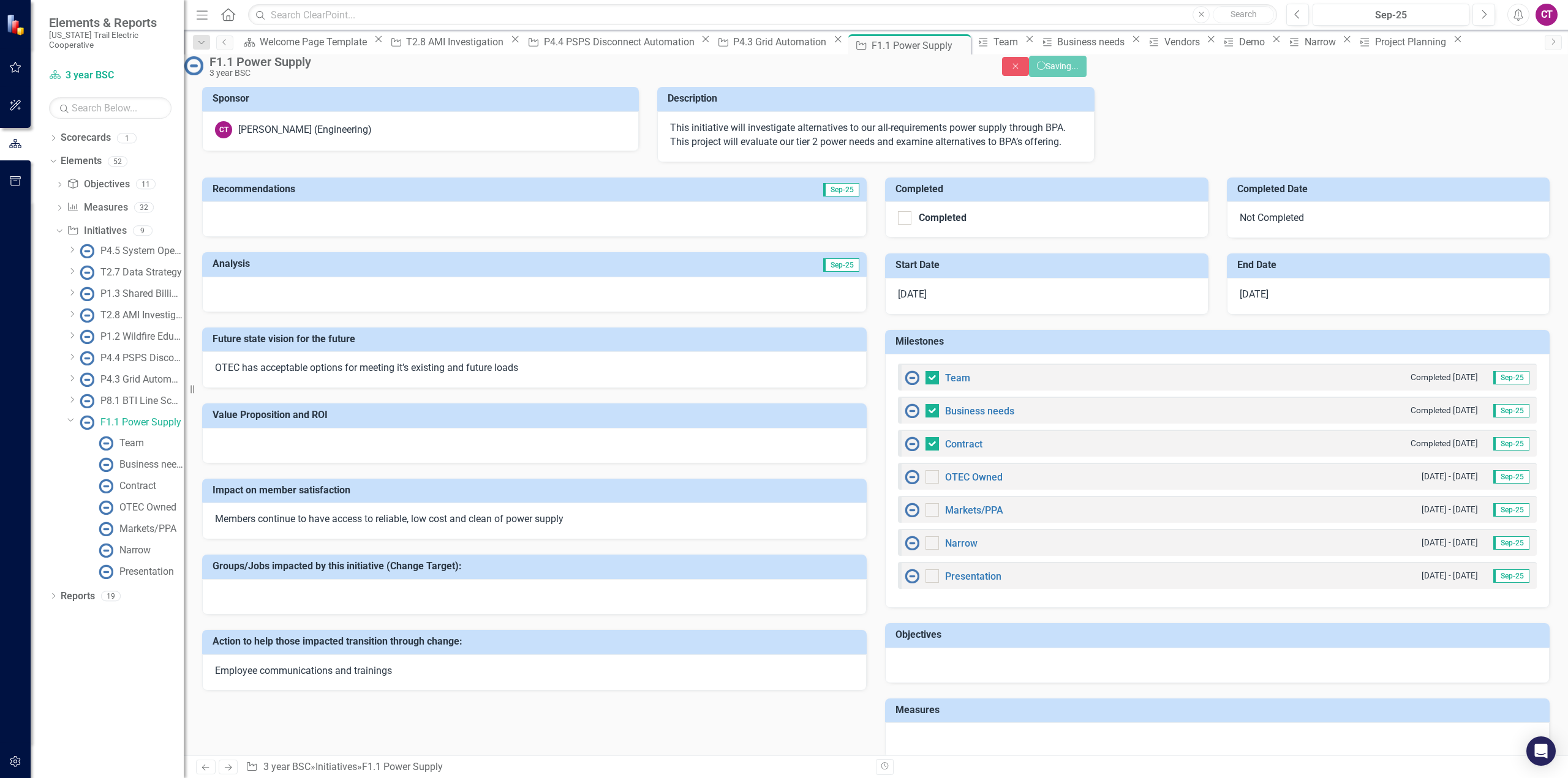
checkbox input "false"
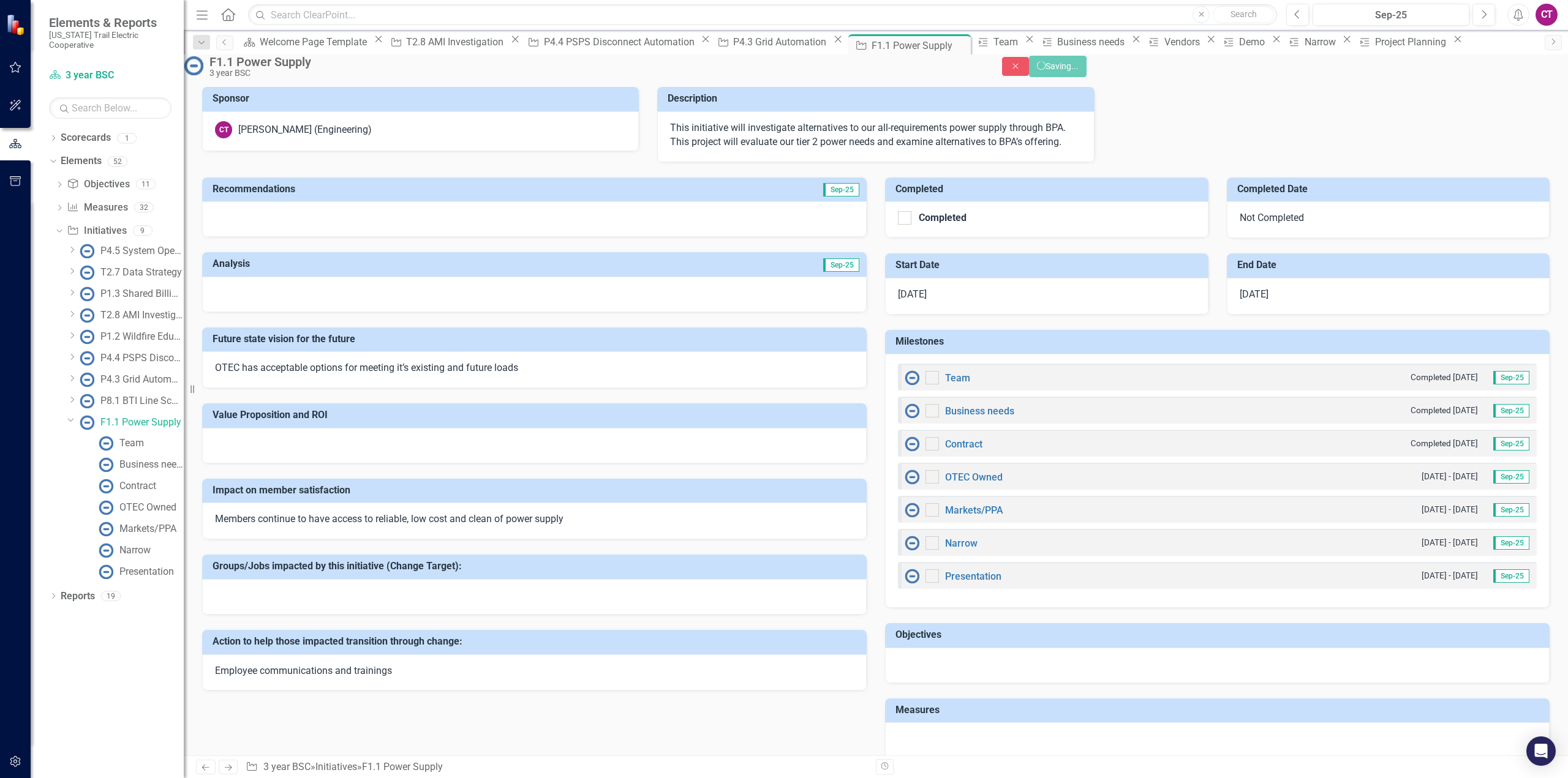
checkbox input "true"
checkbox input "false"
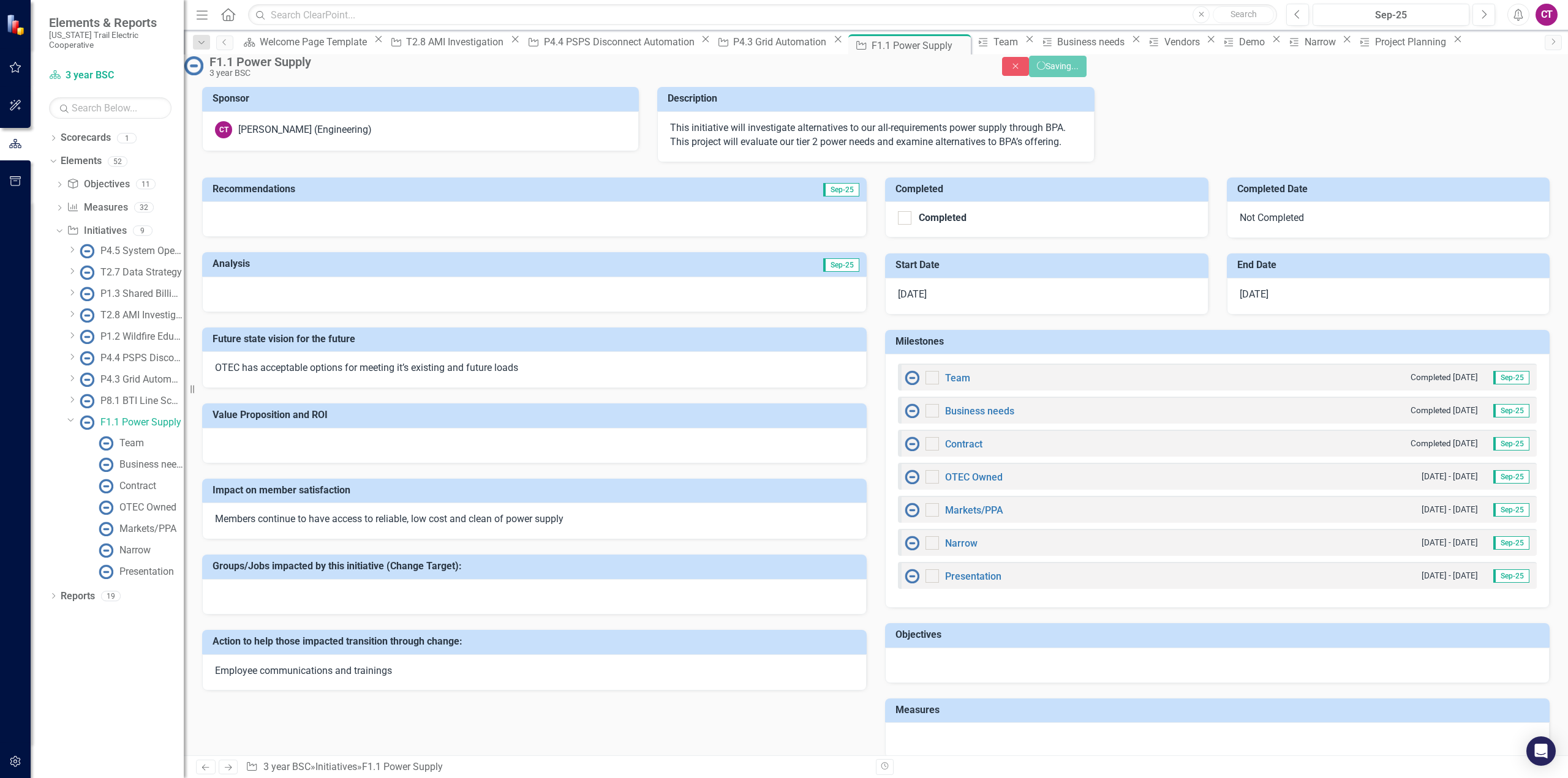
checkbox input "false"
checkbox input "true"
checkbox input "false"
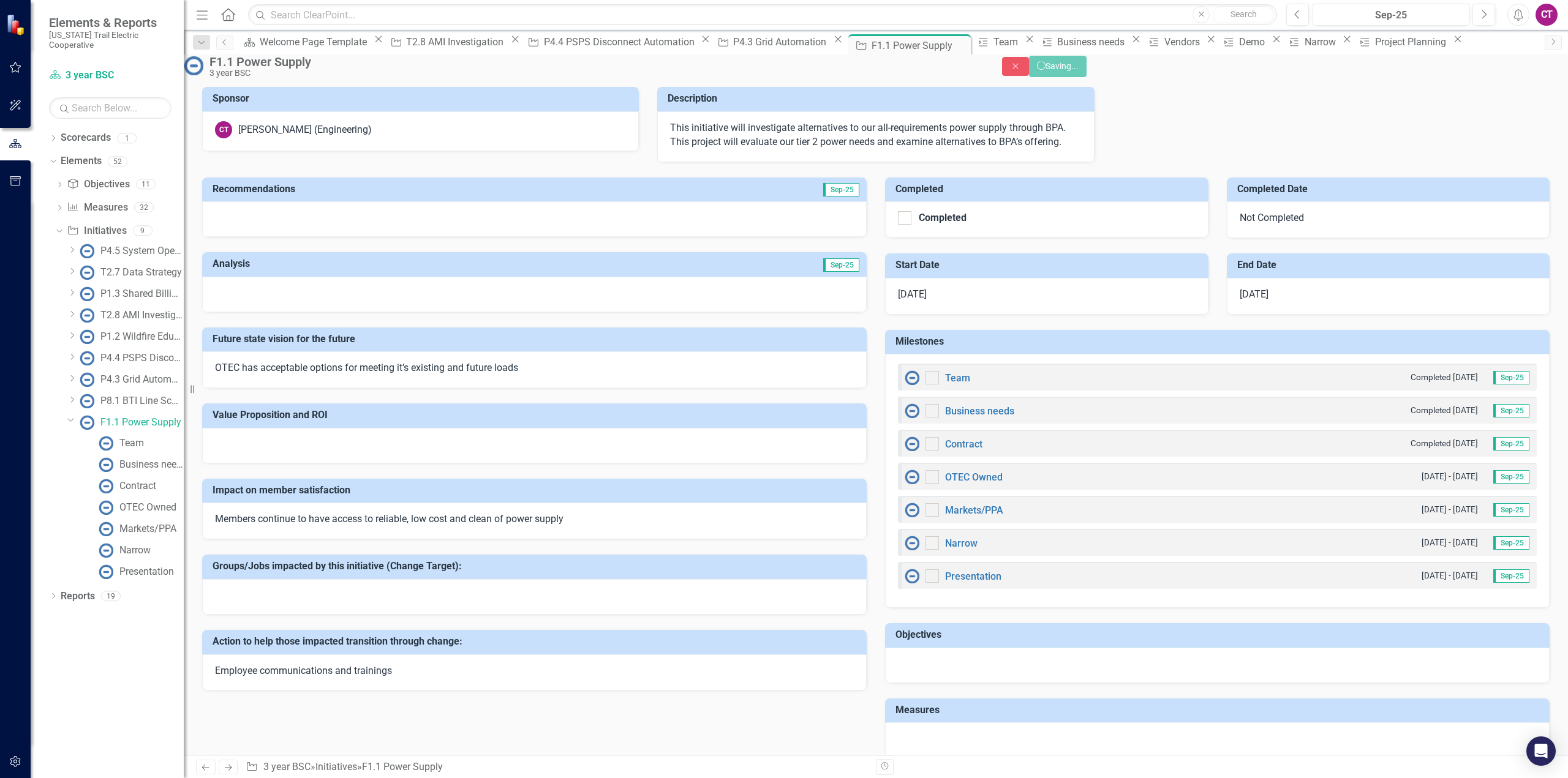
checkbox input "false"
checkbox input "true"
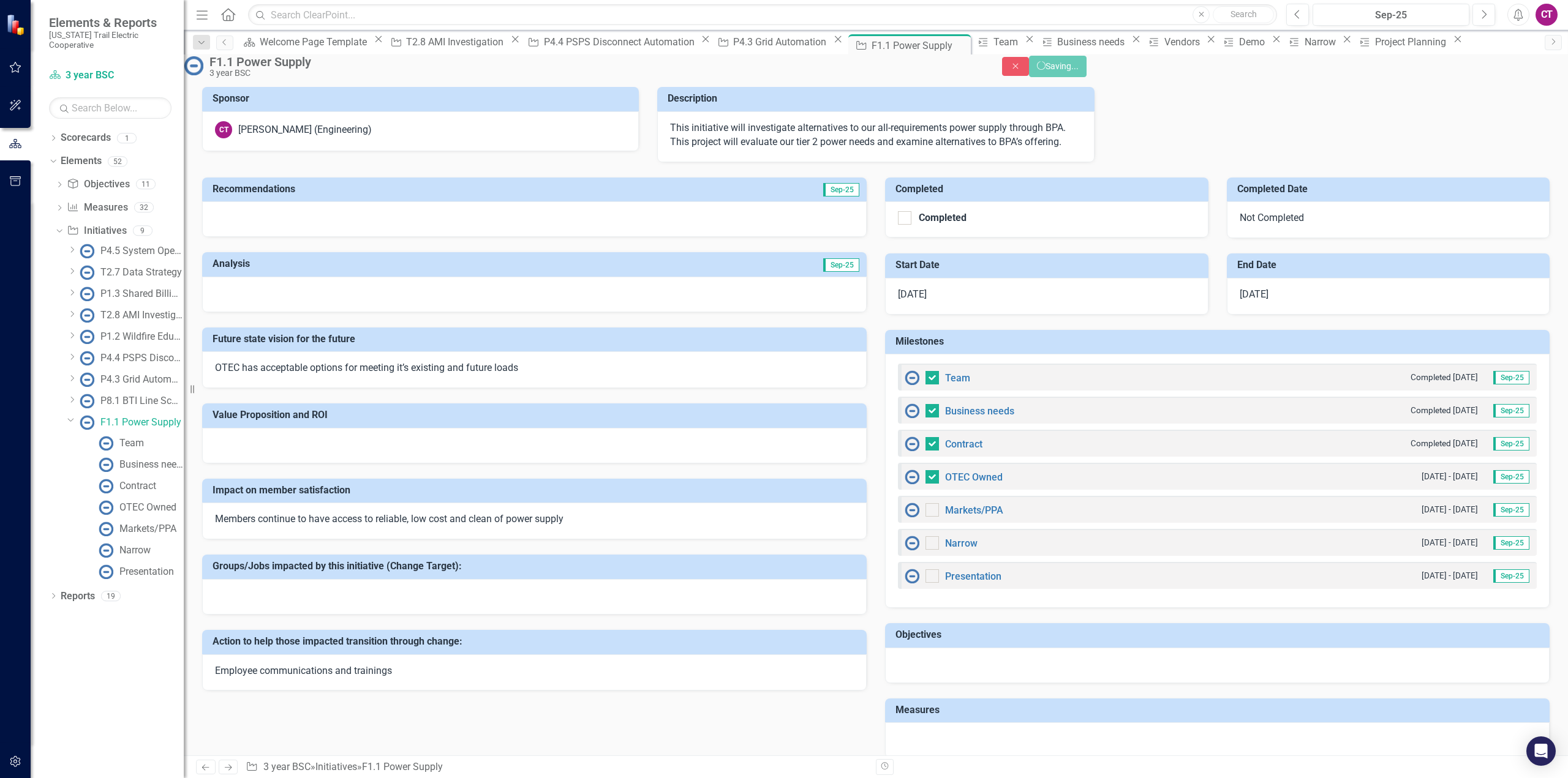
checkbox input "true"
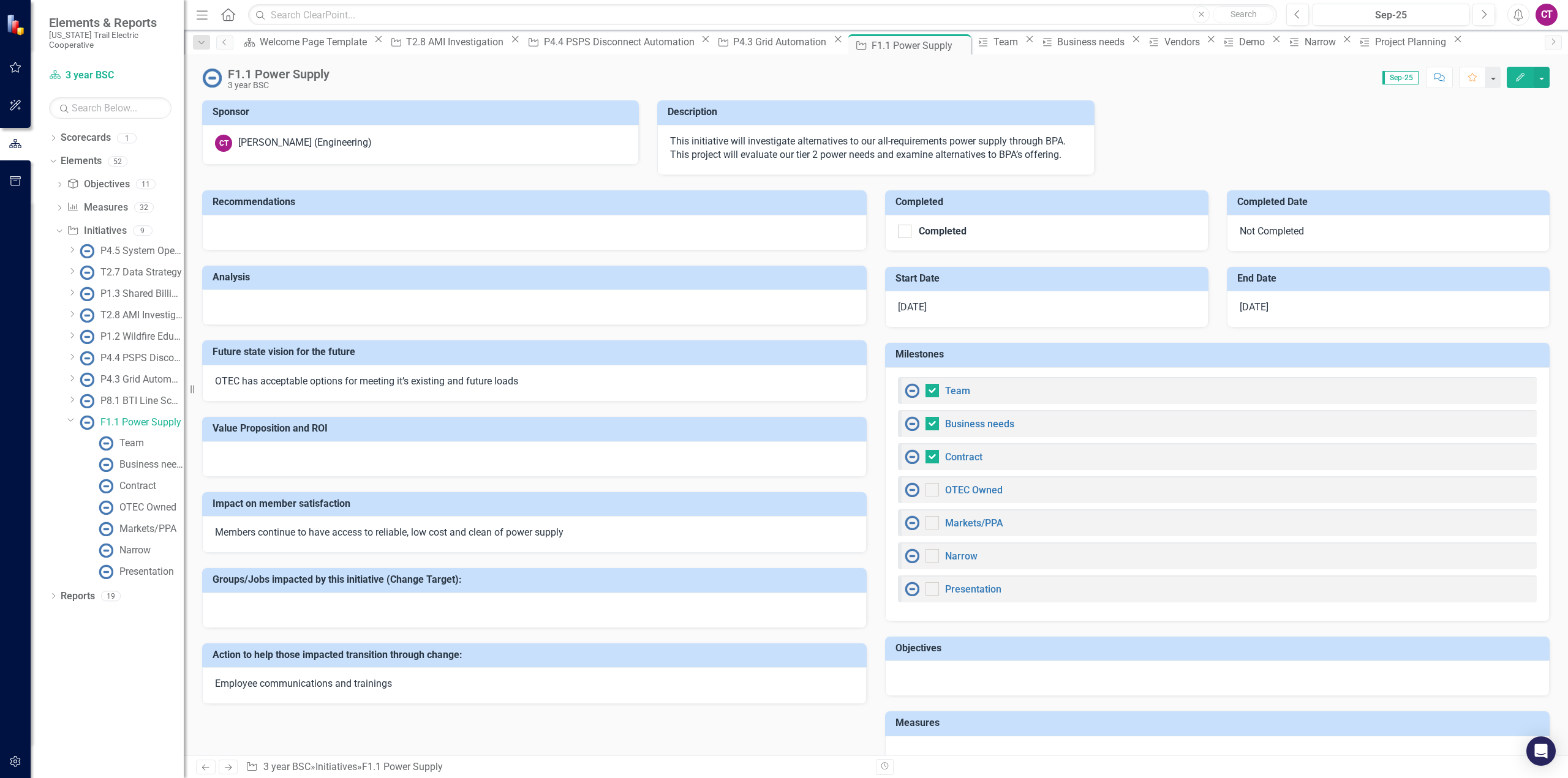
checkbox input "true"
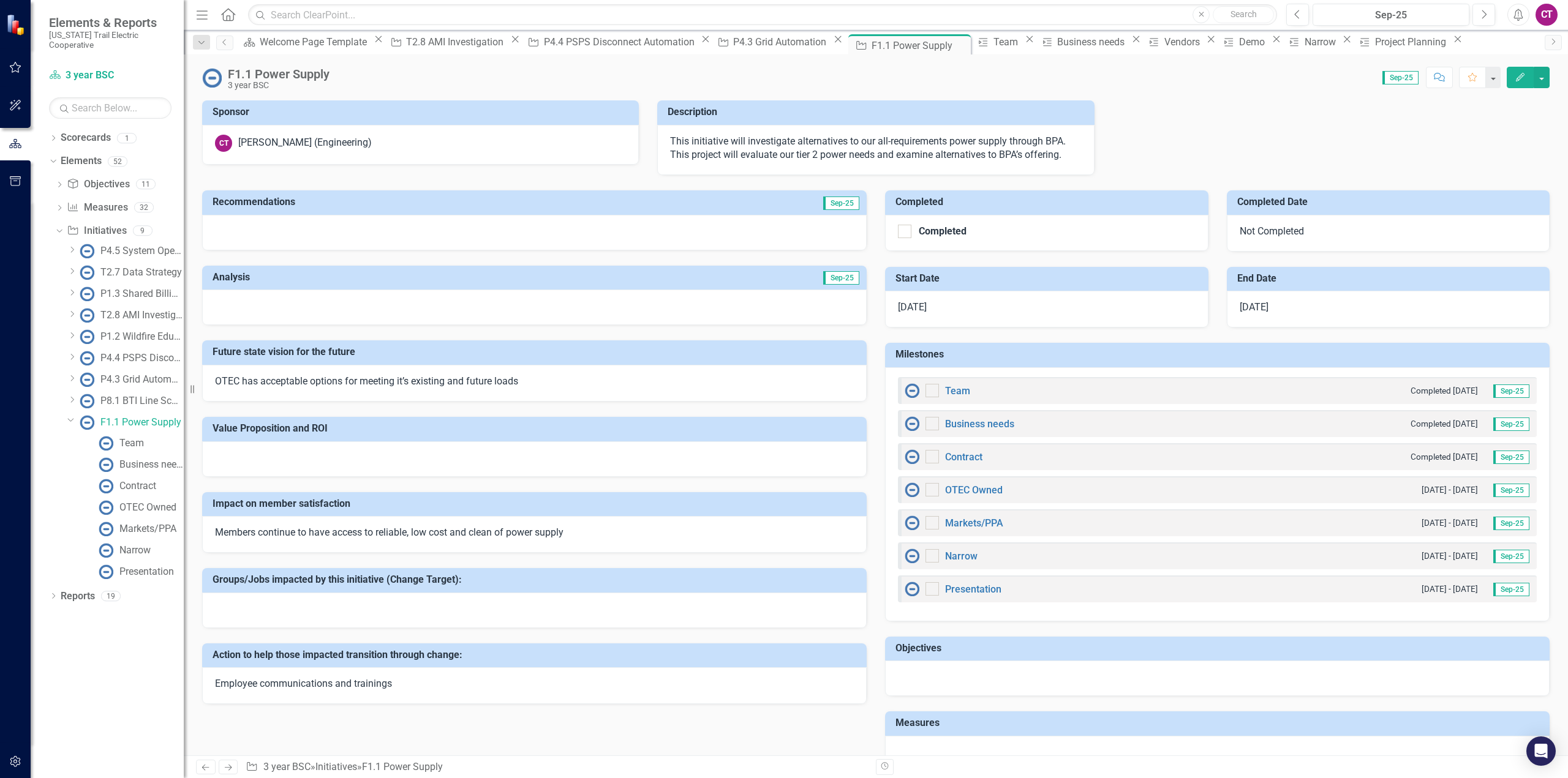
checkbox input "false"
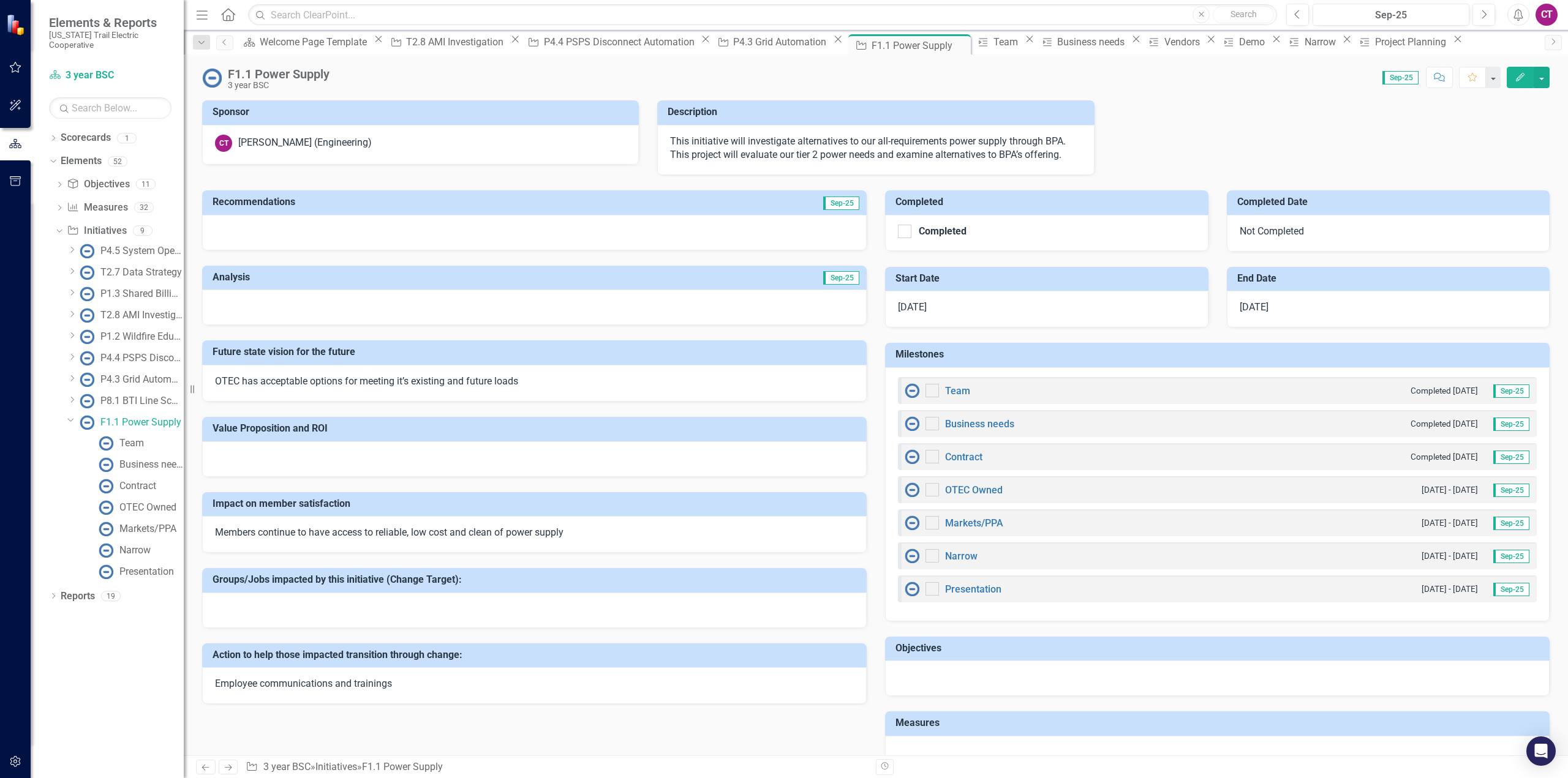
checkbox input "true"
